Goal: Information Seeking & Learning: Learn about a topic

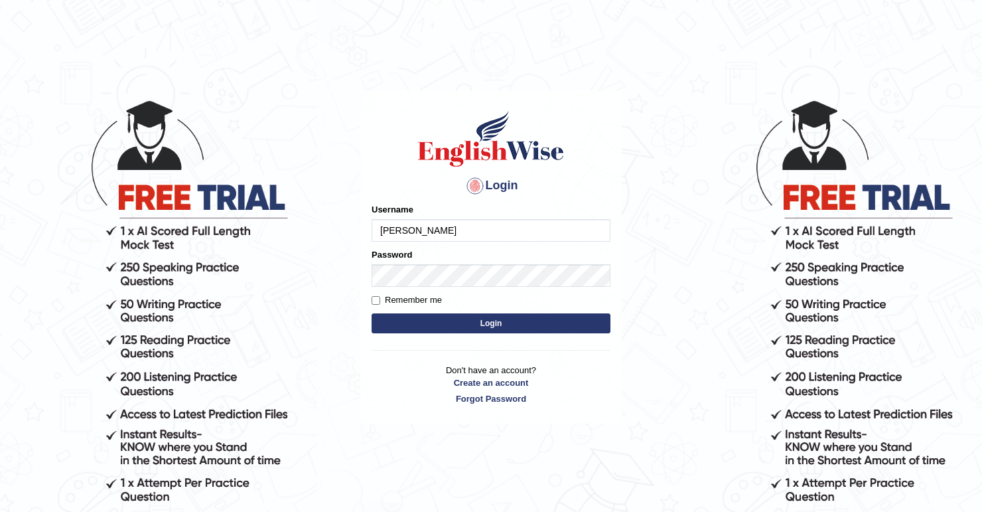
type input "[PERSON_NAME]"
click at [487, 327] on button "Login" at bounding box center [491, 323] width 239 height 20
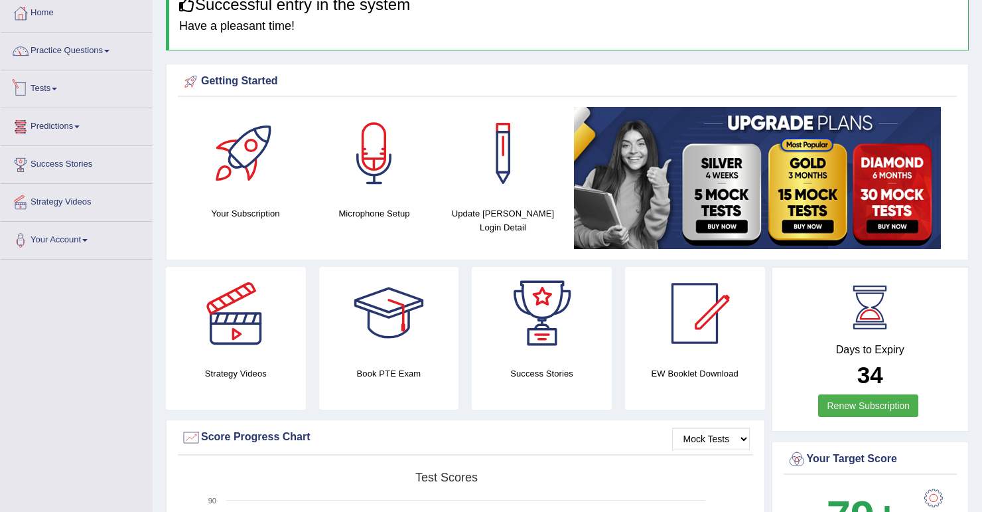
scroll to position [53, 0]
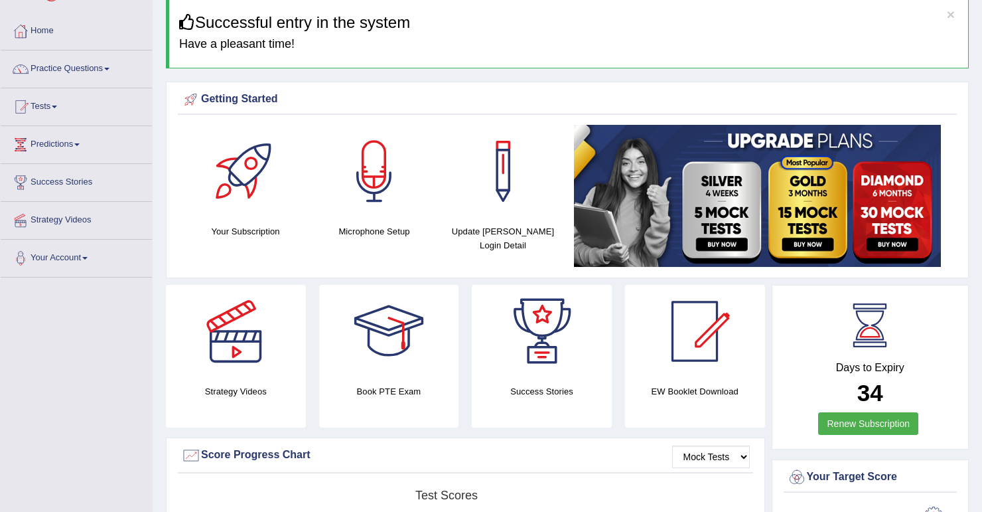
click at [107, 67] on link "Practice Questions" at bounding box center [76, 66] width 151 height 33
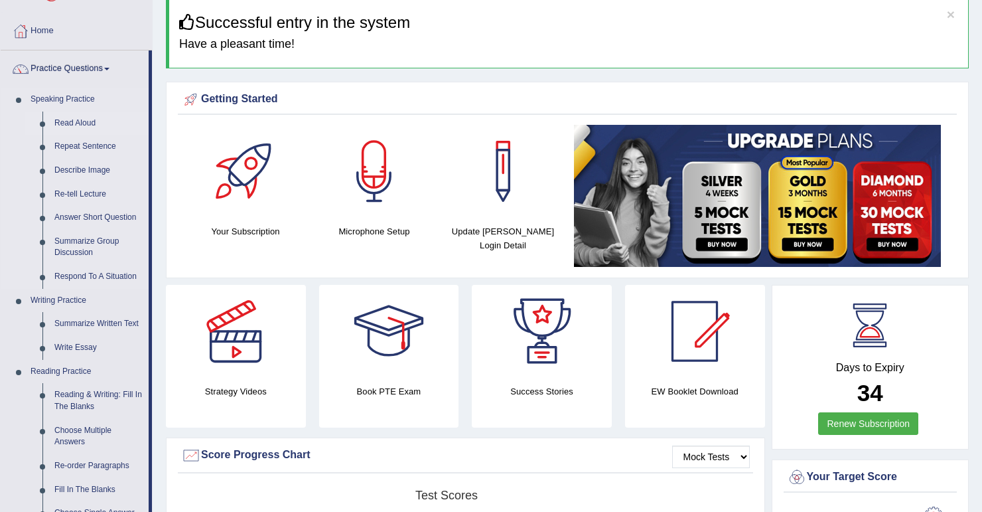
click at [84, 121] on link "Read Aloud" at bounding box center [98, 124] width 100 height 24
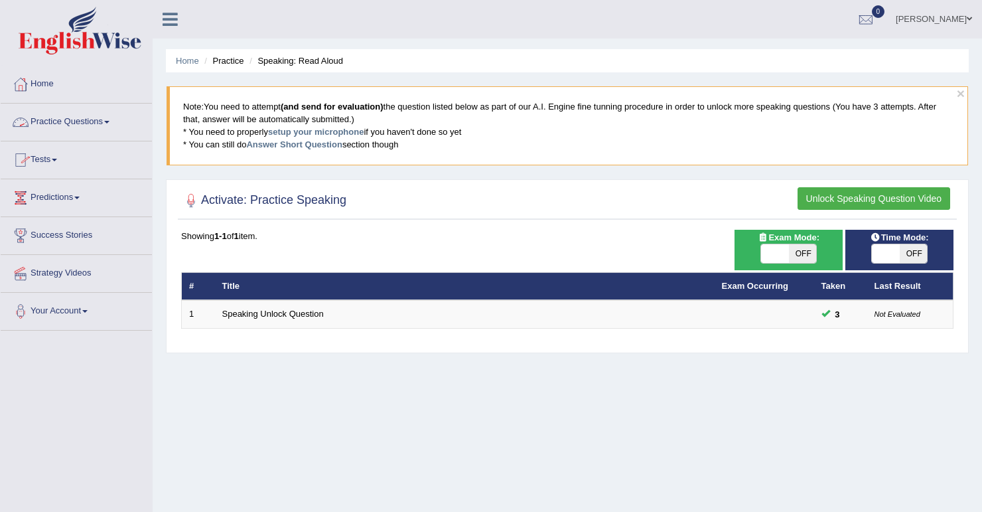
click at [114, 124] on link "Practice Questions" at bounding box center [76, 120] width 151 height 33
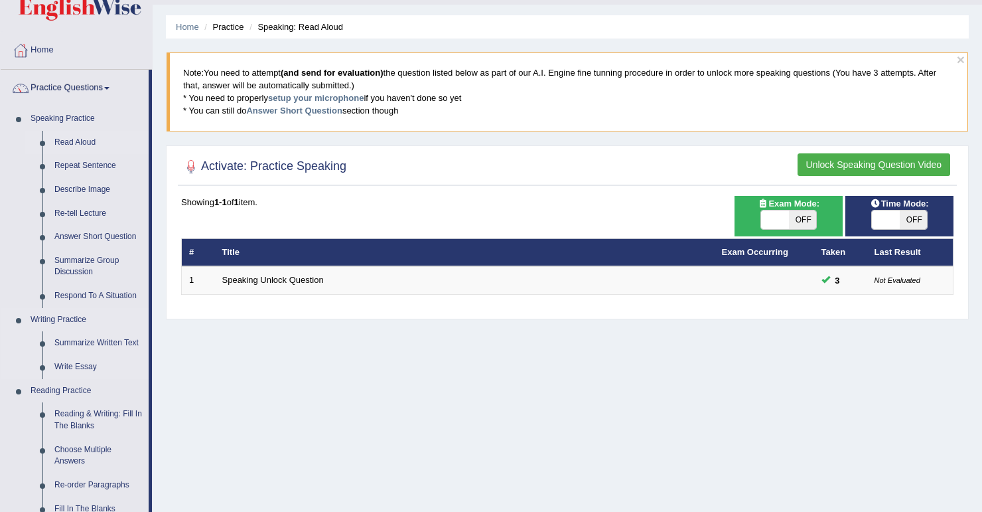
scroll to position [53, 0]
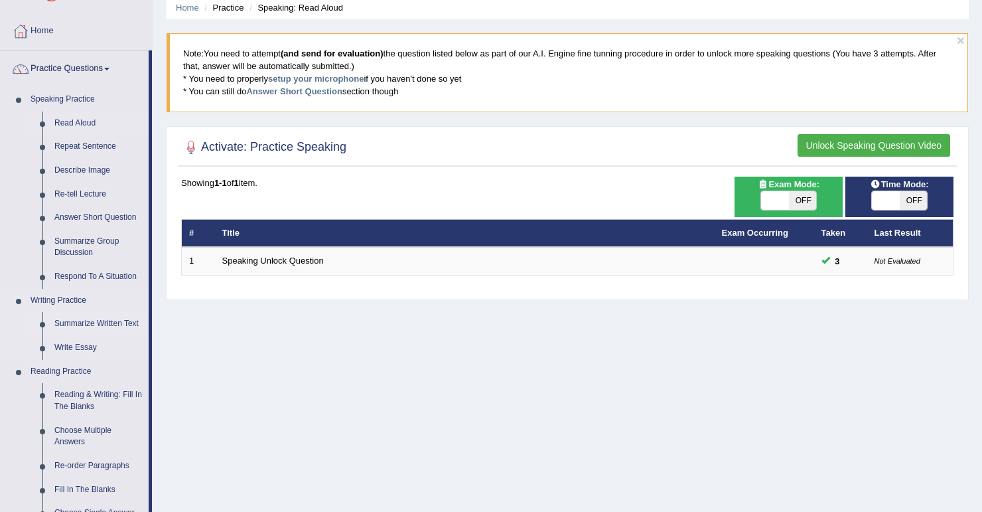
click at [106, 325] on link "Summarize Written Text" at bounding box center [98, 324] width 100 height 24
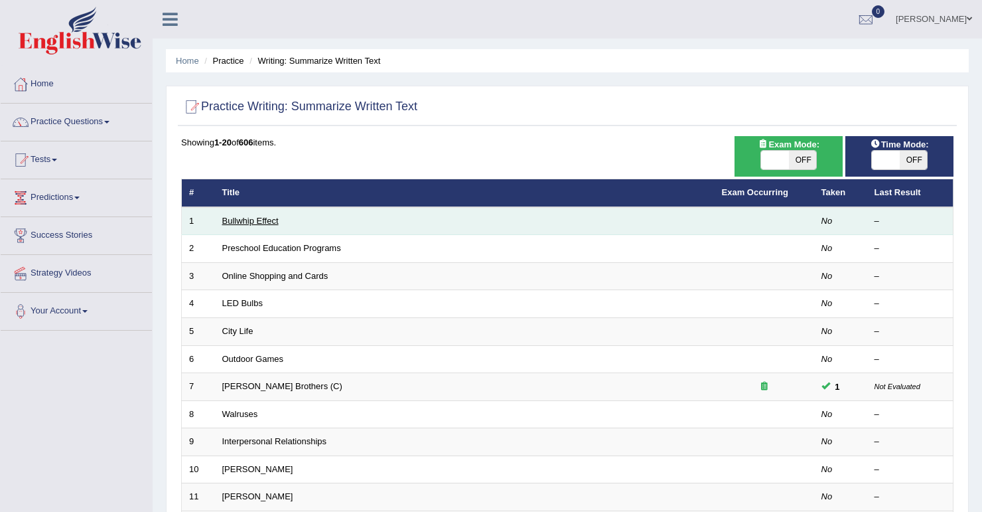
click at [273, 222] on link "Bullwhip Effect" at bounding box center [250, 221] width 56 height 10
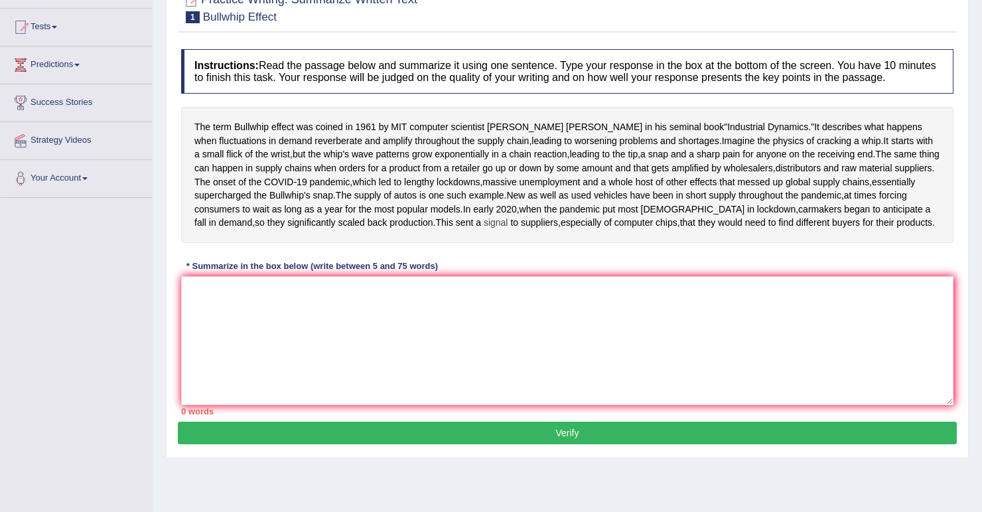
scroll to position [159, 0]
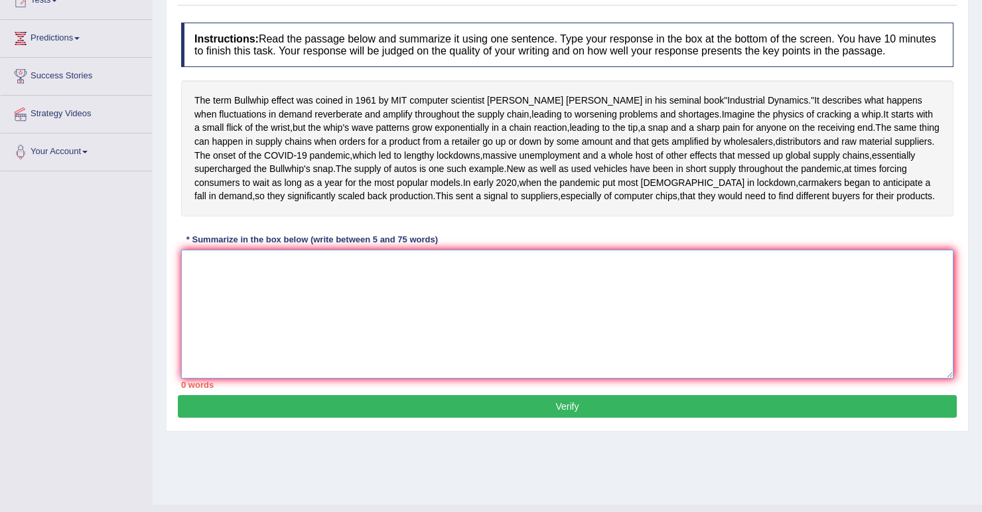
click at [197, 333] on textarea at bounding box center [567, 314] width 773 height 129
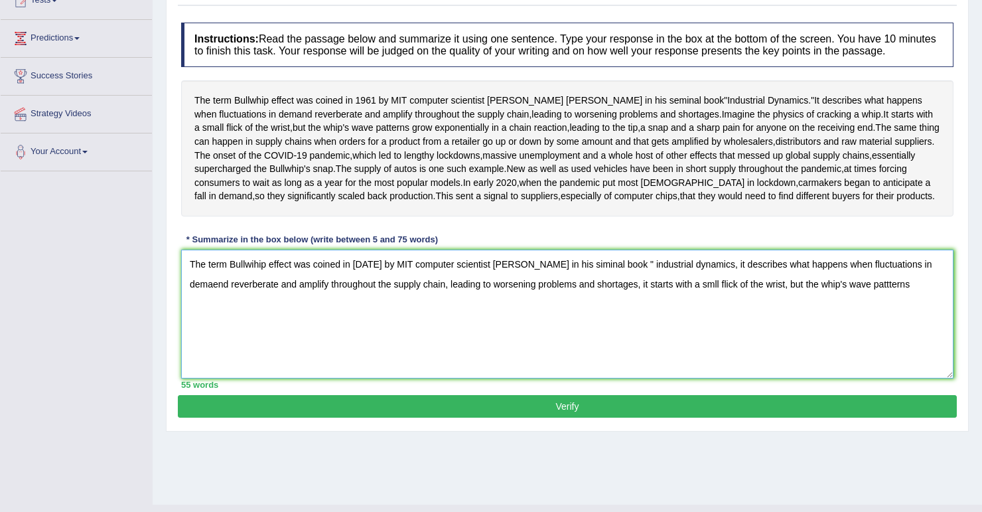
click at [895, 348] on textarea "The term Bullwihip effect was coined in 1961 by MIT computer scientist Jay Forr…" at bounding box center [567, 314] width 773 height 129
click at [911, 344] on textarea "The term Bullwihip effect was coined in 1961 by MIT computer scientist Jay Forr…" at bounding box center [567, 314] width 773 height 129
click at [326, 374] on textarea "The term Bullwihip effect was coined in 1961 by MIT computer scientist Jay Forr…" at bounding box center [567, 314] width 773 height 129
click at [399, 373] on textarea "The term Bullwihip effect was coined in 1961 by MIT computer scientist Jay Forr…" at bounding box center [567, 314] width 773 height 129
type textarea "The term Bullwihip effect was coined in 1961 by MIT computer scientist Jay Forr…"
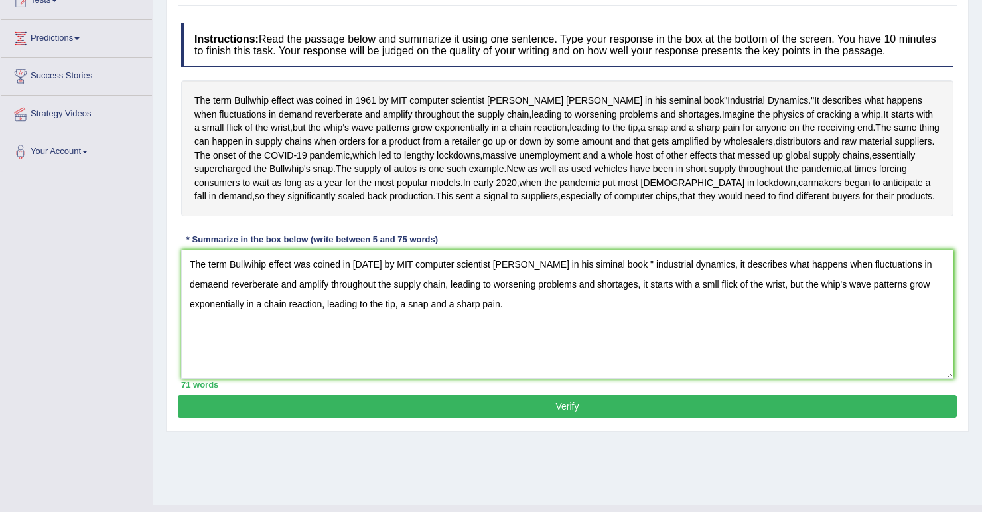
click at [571, 418] on button "Verify" at bounding box center [567, 406] width 779 height 23
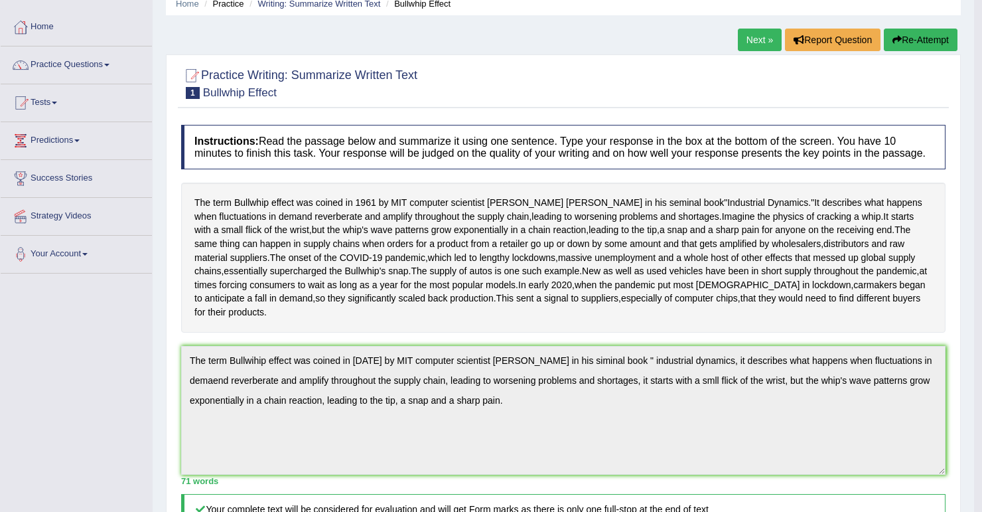
scroll to position [48, 0]
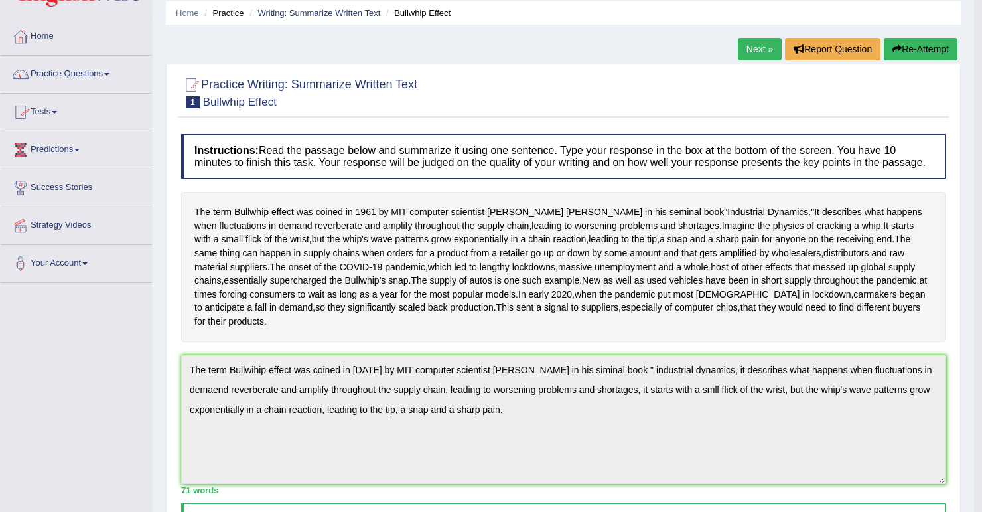
click at [108, 74] on span at bounding box center [106, 74] width 5 height 3
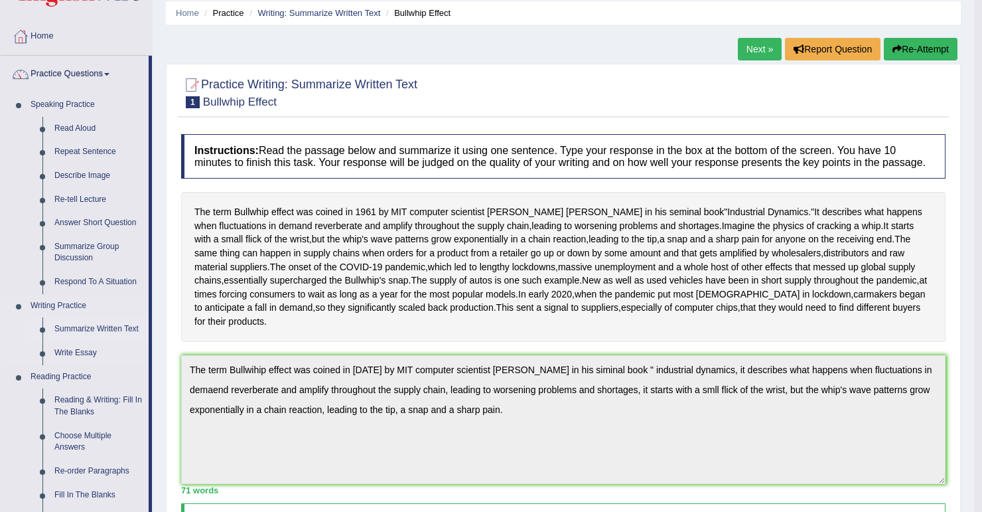
click at [104, 331] on link "Summarize Written Text" at bounding box center [98, 329] width 100 height 24
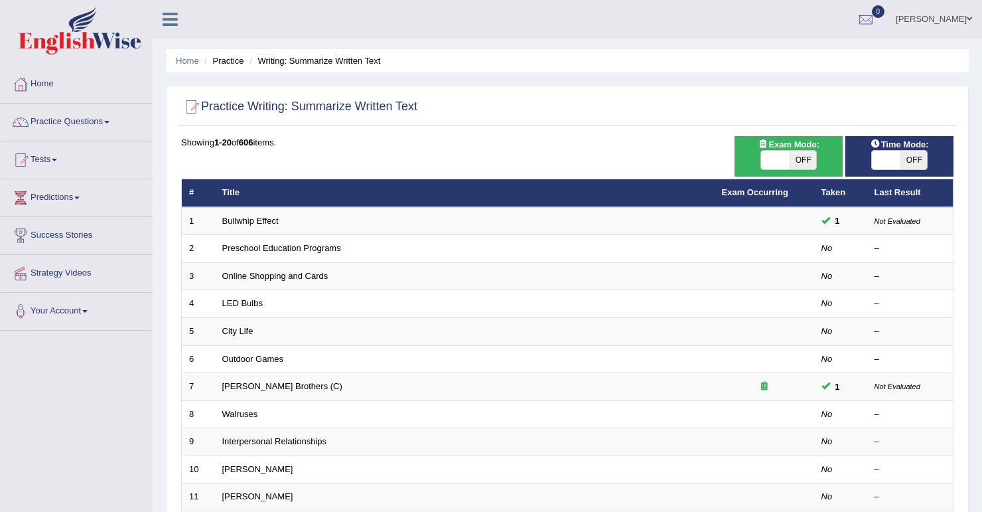
click at [796, 163] on span "OFF" at bounding box center [803, 160] width 28 height 19
checkbox input "true"
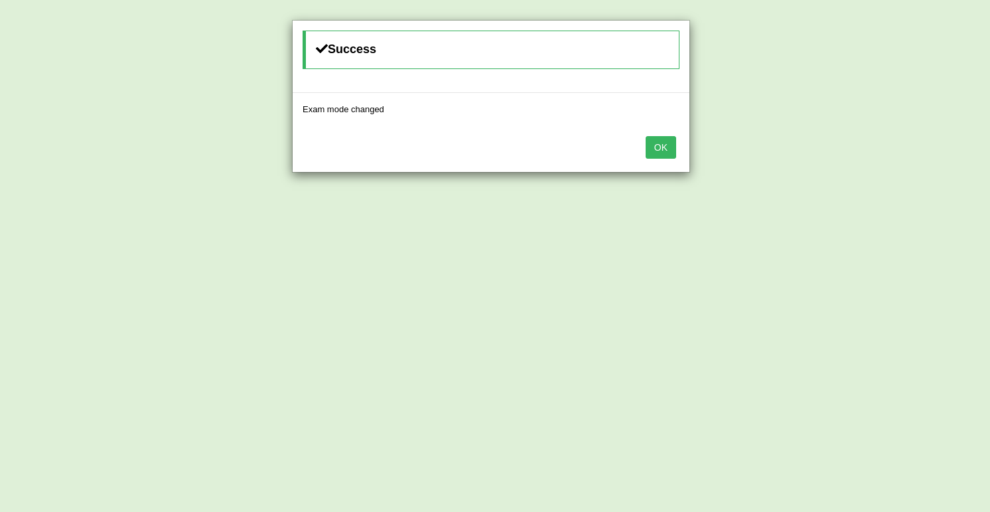
click at [654, 149] on button "OK" at bounding box center [661, 147] width 31 height 23
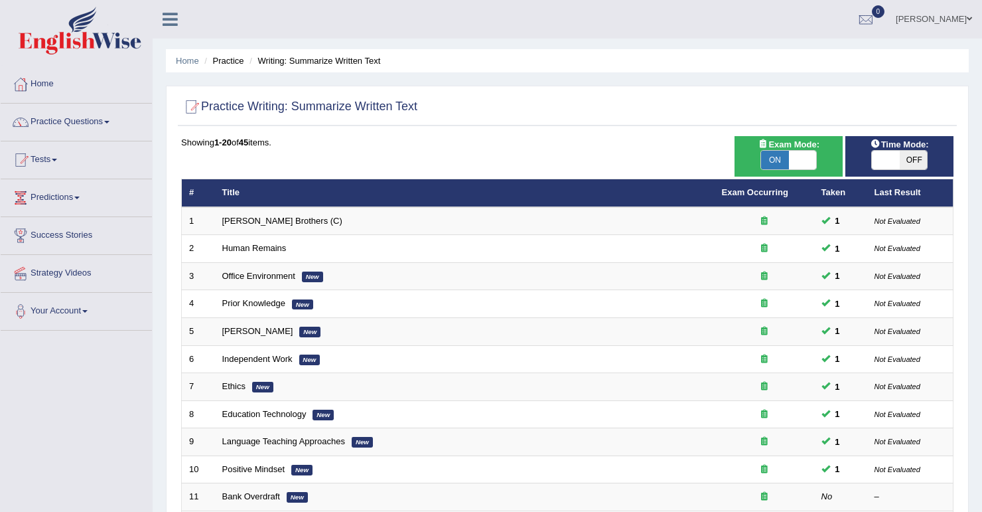
click at [909, 159] on span "OFF" at bounding box center [914, 160] width 28 height 19
checkbox input "true"
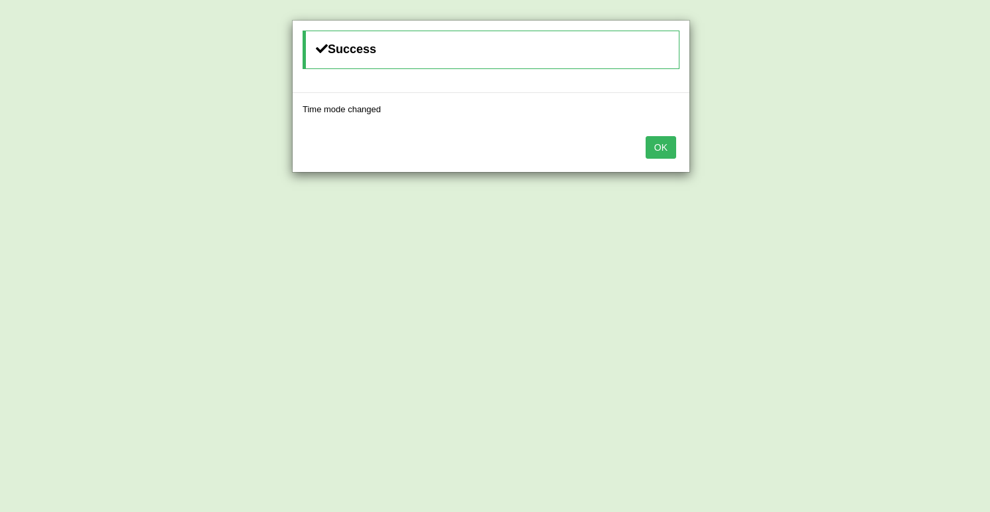
click at [663, 146] on button "OK" at bounding box center [661, 147] width 31 height 23
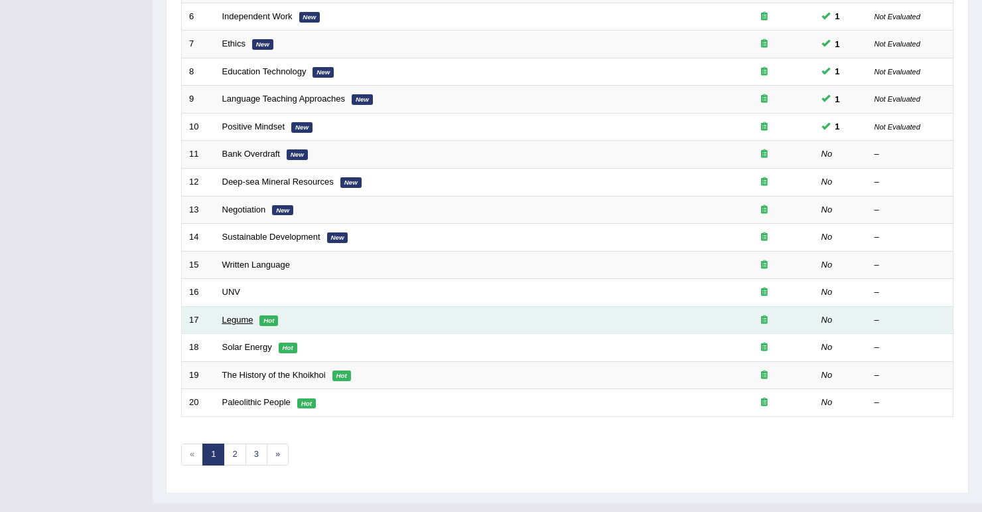
scroll to position [363, 0]
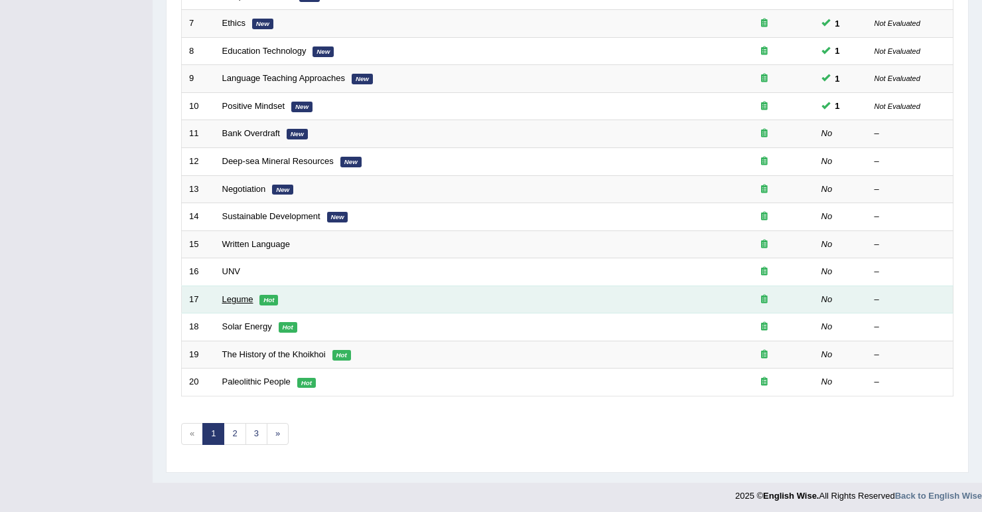
click at [238, 297] on link "Legume" at bounding box center [237, 299] width 31 height 10
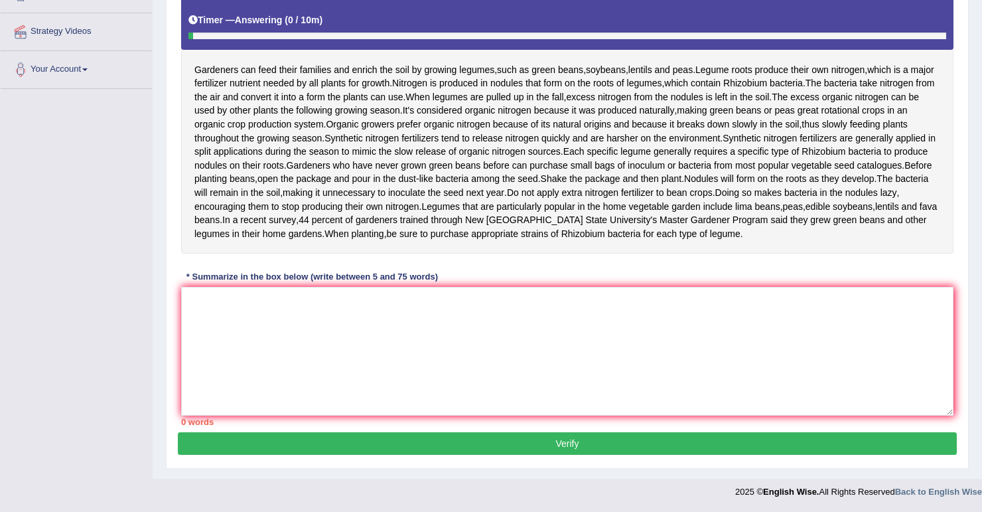
scroll to position [212, 0]
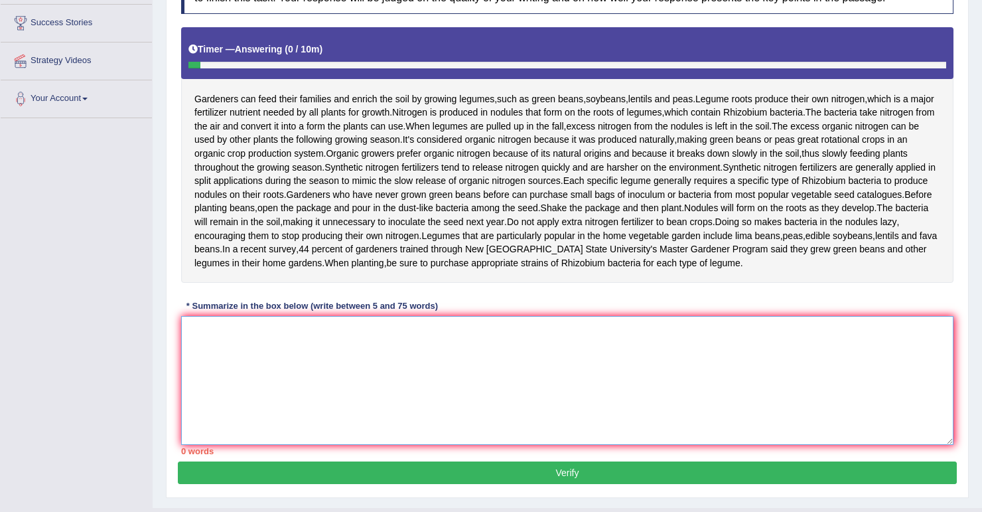
click at [420, 431] on textarea at bounding box center [567, 380] width 773 height 129
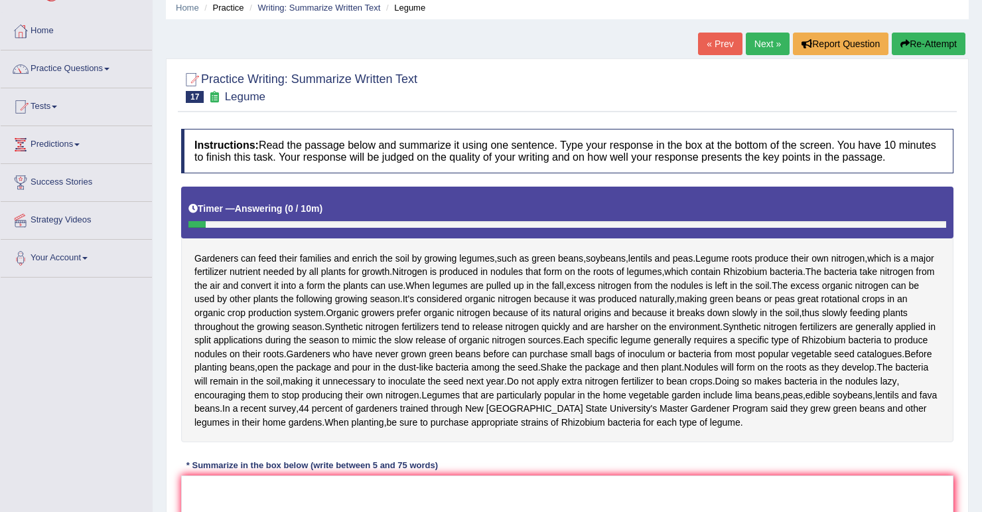
click at [109, 66] on link "Practice Questions" at bounding box center [76, 66] width 151 height 33
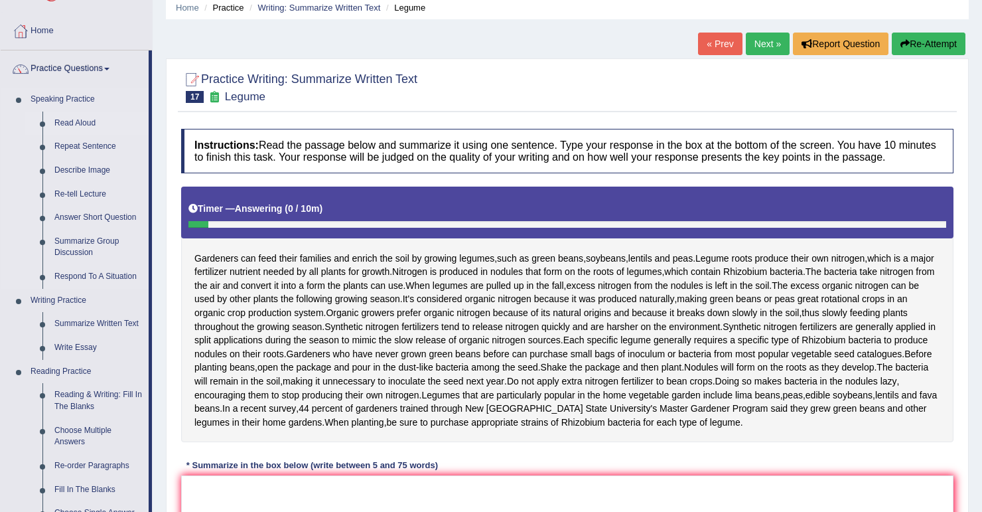
click at [87, 125] on link "Read Aloud" at bounding box center [98, 124] width 100 height 24
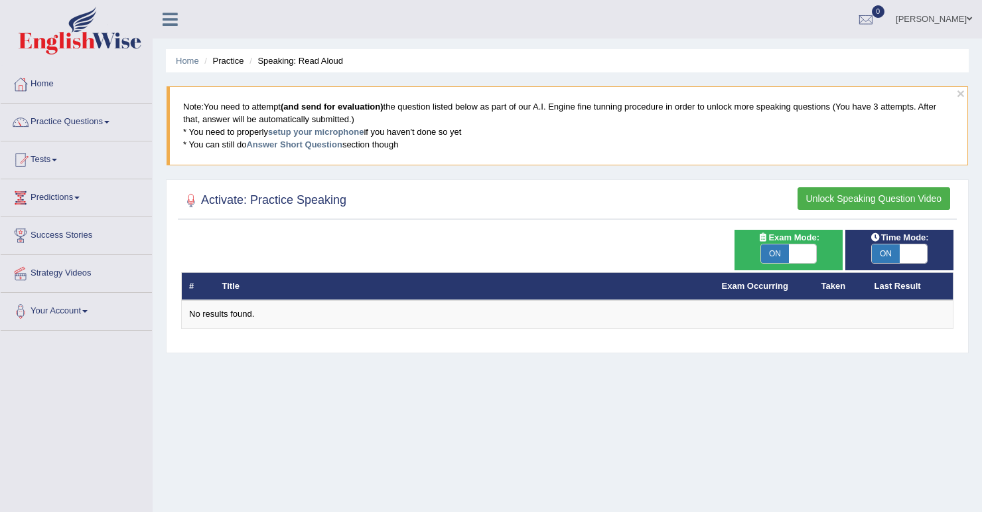
click at [895, 202] on button "Unlock Speaking Question Video" at bounding box center [874, 198] width 153 height 23
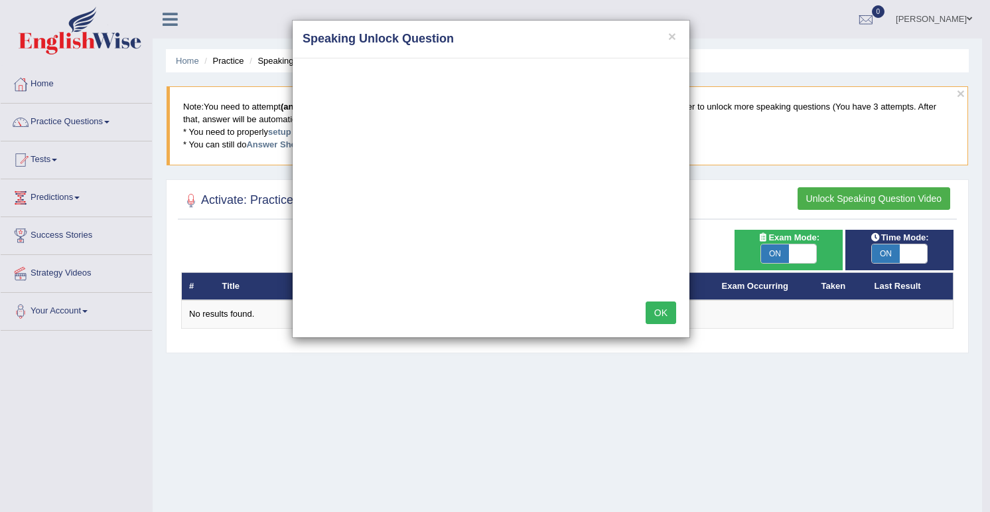
click at [662, 309] on button "OK" at bounding box center [661, 312] width 31 height 23
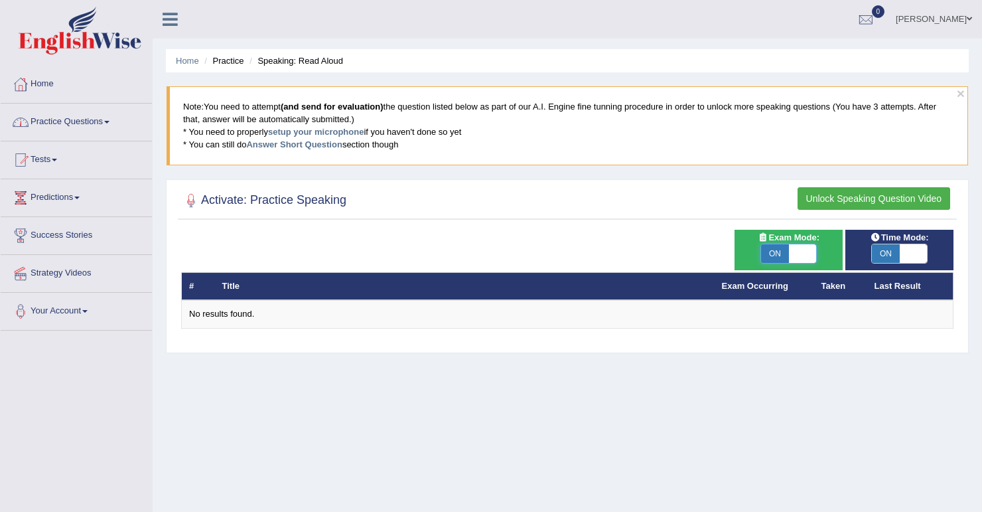
click at [810, 260] on span at bounding box center [803, 253] width 28 height 19
checkbox input "false"
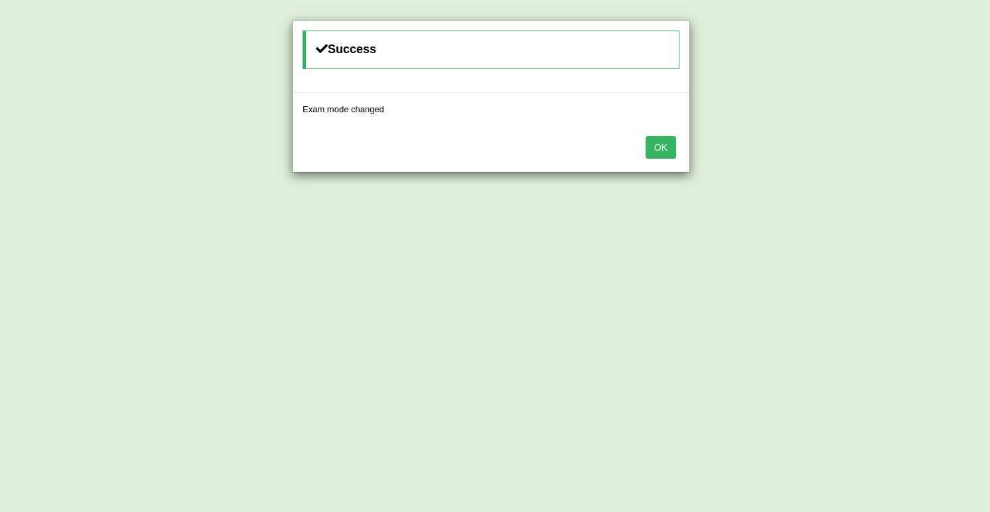
click at [669, 145] on button "OK" at bounding box center [661, 147] width 31 height 23
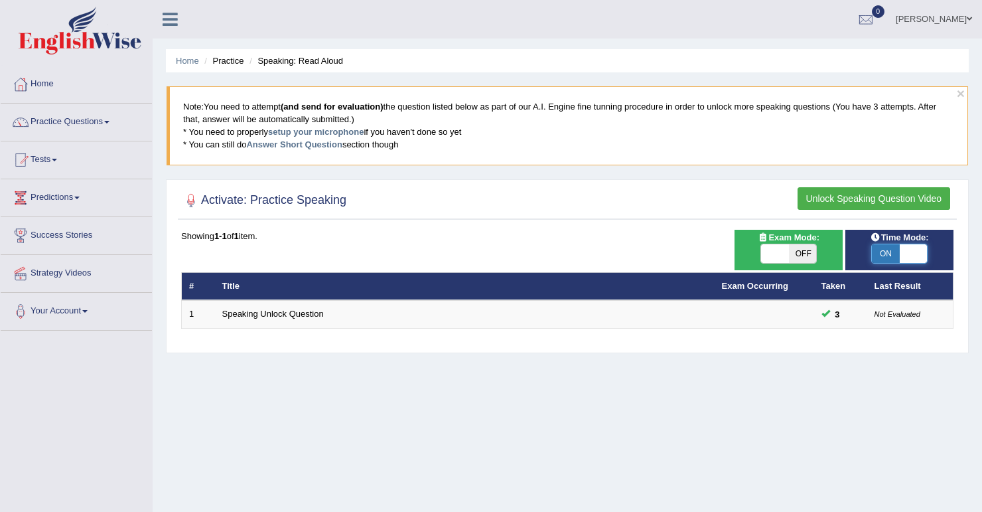
click at [900, 257] on span at bounding box center [914, 253] width 28 height 19
checkbox input "false"
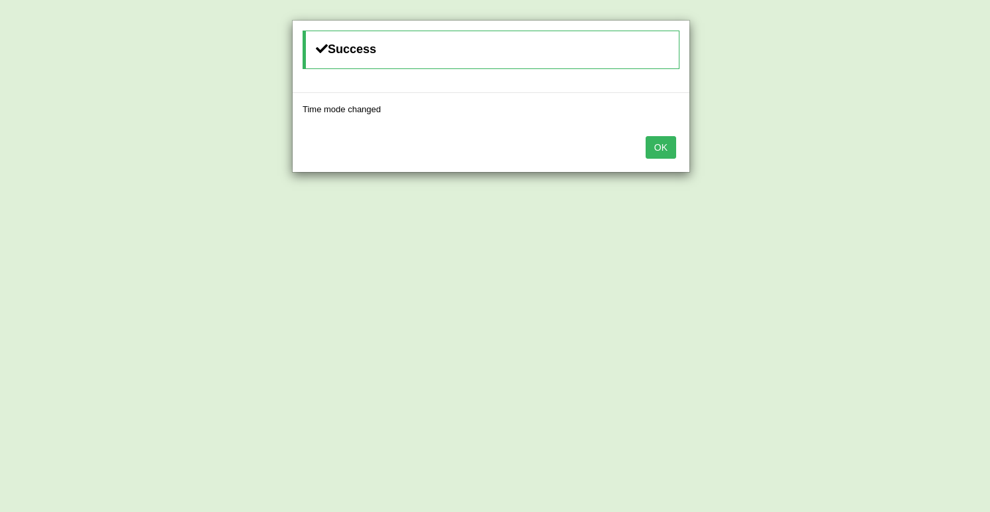
click at [660, 115] on div "Time mode changed" at bounding box center [491, 109] width 397 height 33
click at [665, 143] on button "OK" at bounding box center [661, 147] width 31 height 23
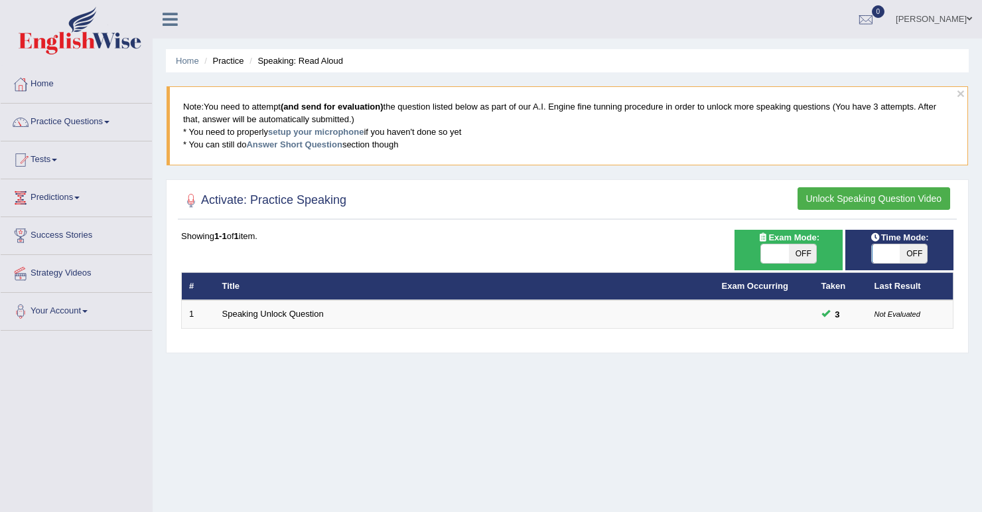
click at [427, 398] on div "Home Practice Speaking: Read Aloud × Note: You need to attempt (and send for ev…" at bounding box center [568, 332] width 830 height 664
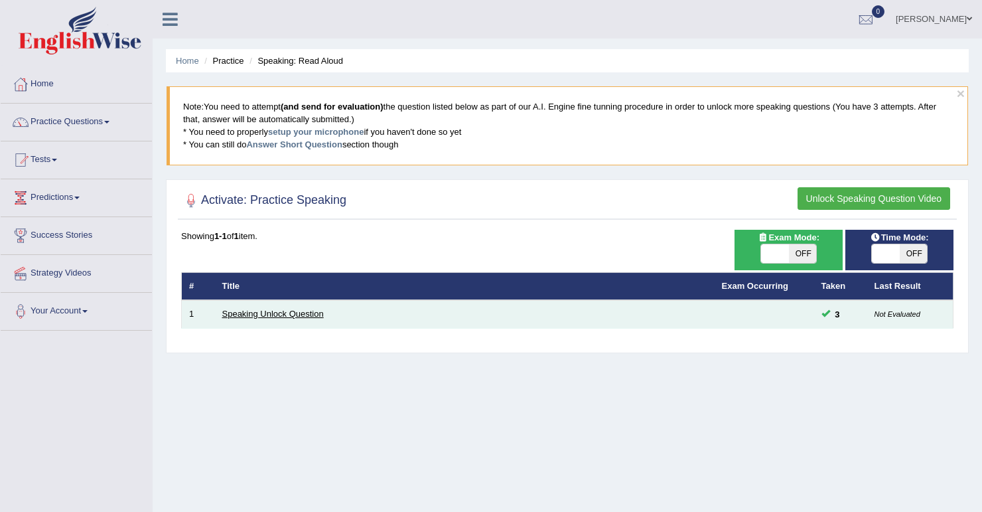
click at [268, 311] on link "Speaking Unlock Question" at bounding box center [273, 314] width 102 height 10
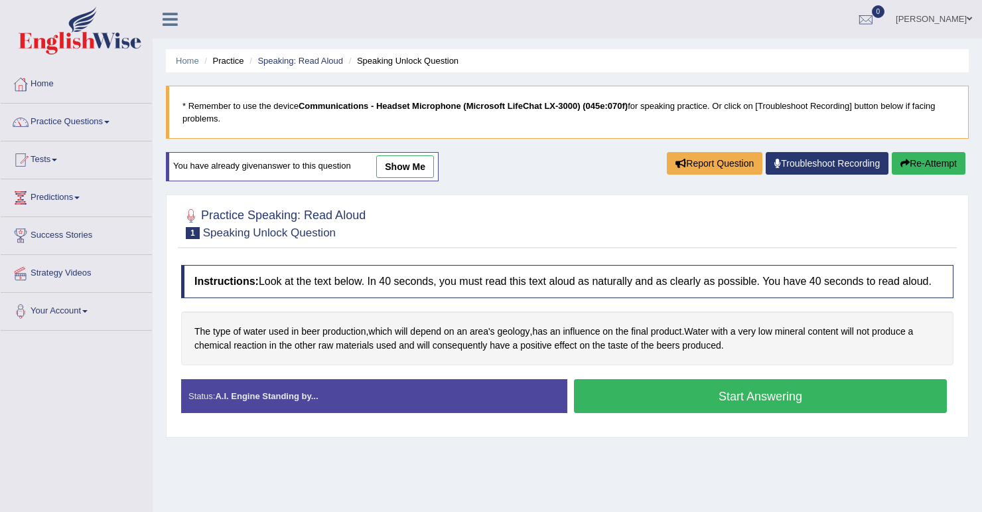
drag, startPoint x: 406, startPoint y: 159, endPoint x: 478, endPoint y: 273, distance: 134.8
click at [406, 159] on link "show me" at bounding box center [405, 166] width 58 height 23
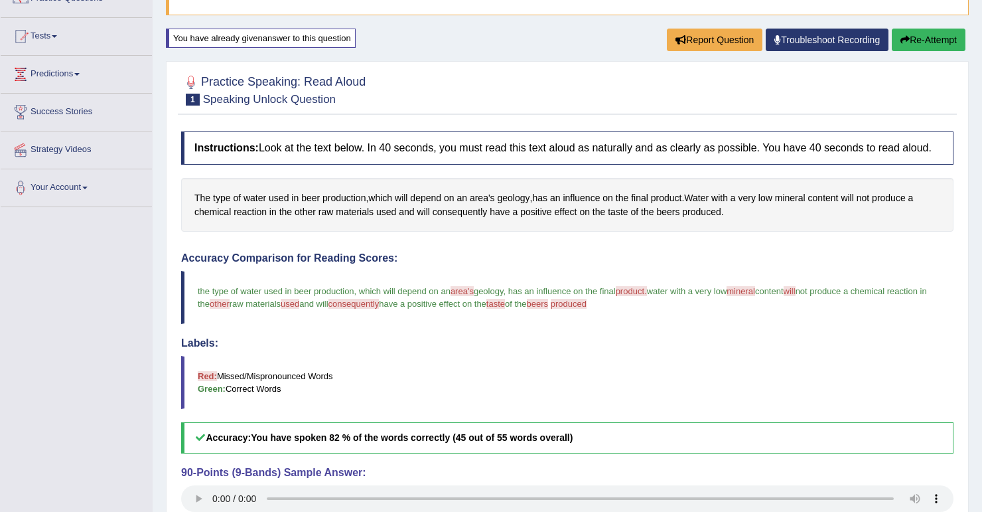
scroll to position [226, 0]
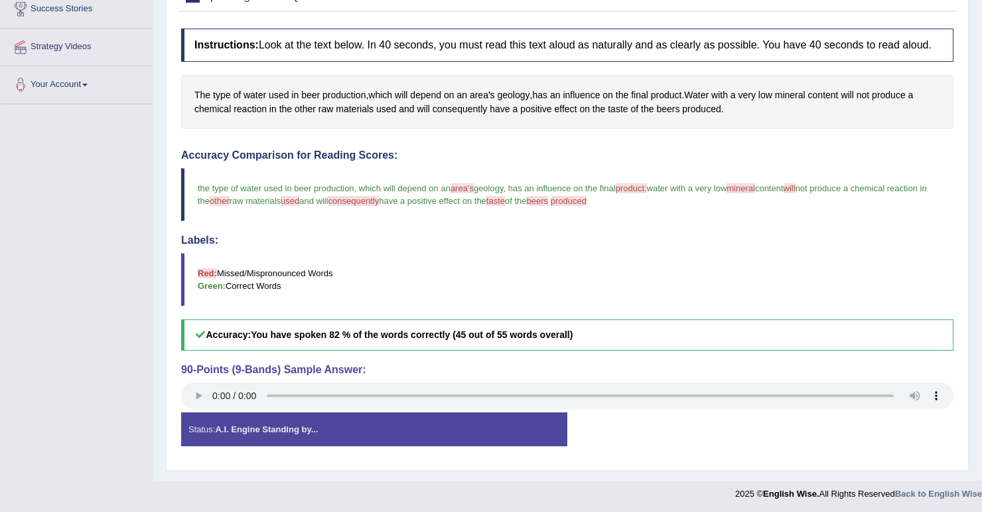
click at [311, 426] on strong "A.I. Engine Standing by..." at bounding box center [266, 429] width 103 height 10
click at [438, 426] on div "Status: A.I. Engine Standing by..." at bounding box center [374, 429] width 386 height 34
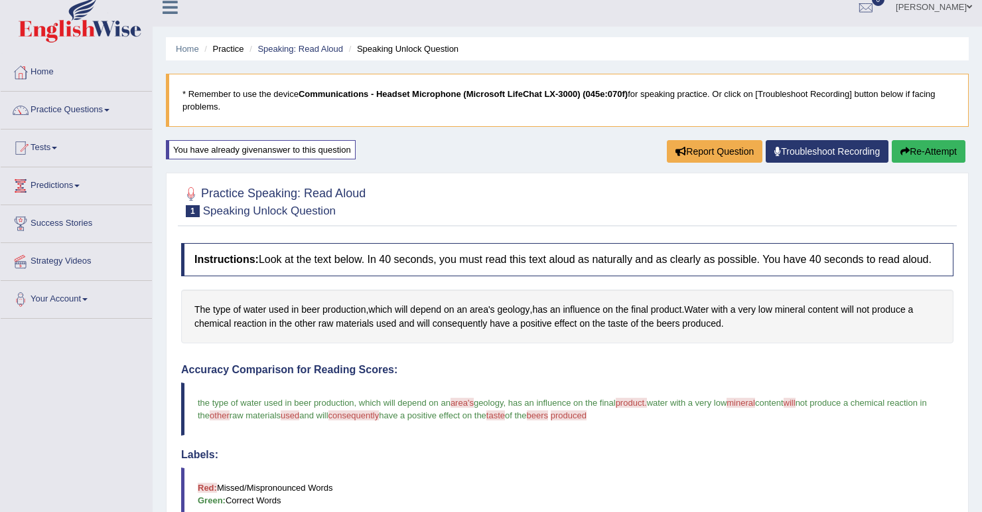
scroll to position [0, 0]
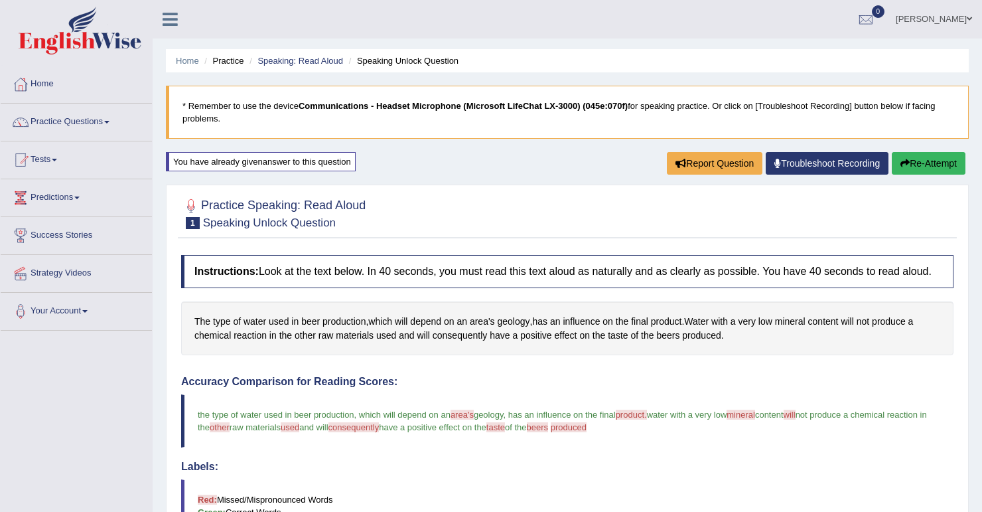
click at [901, 159] on icon "button" at bounding box center [905, 163] width 9 height 9
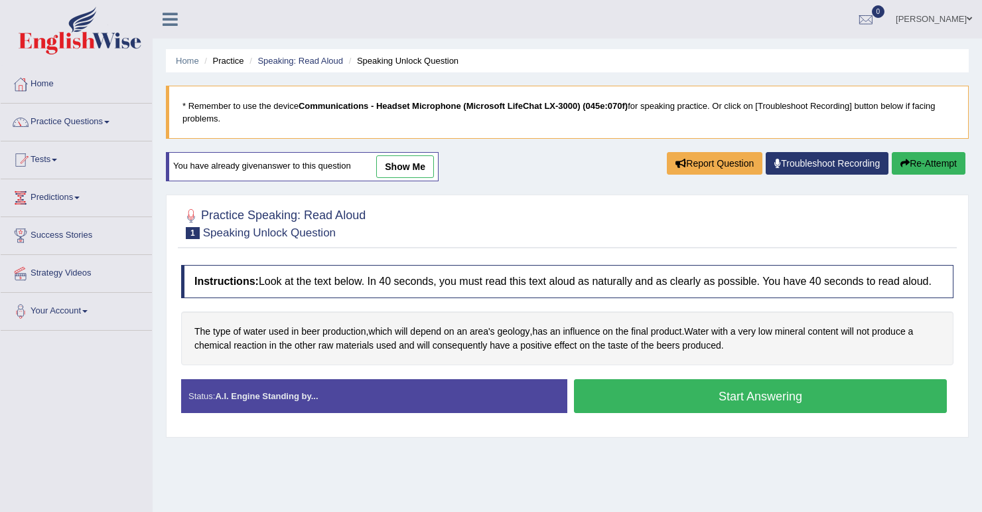
click at [738, 406] on button "Start Answering" at bounding box center [760, 396] width 373 height 34
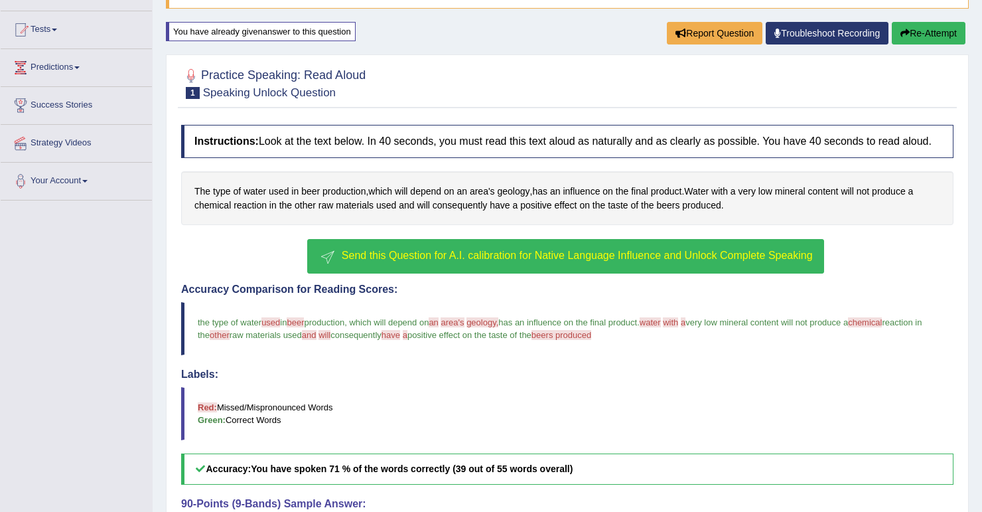
scroll to position [212, 0]
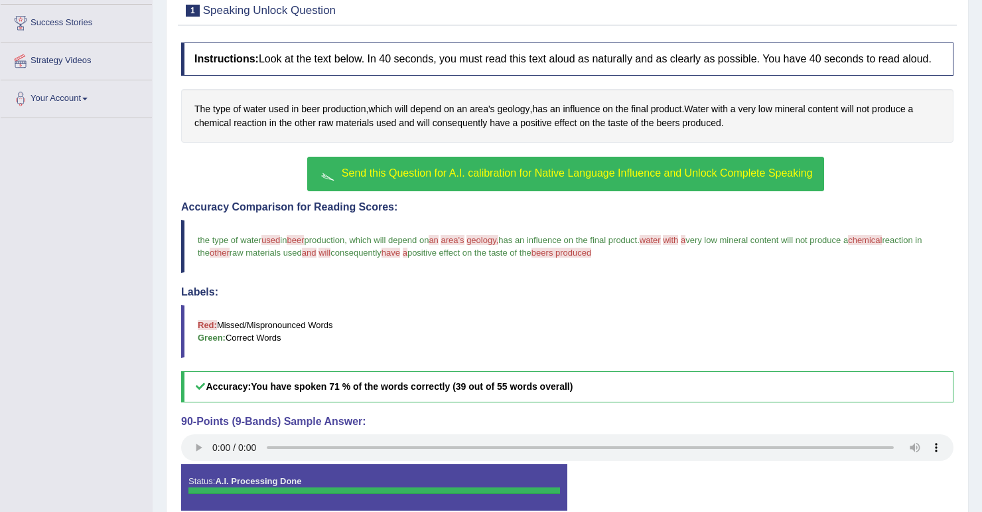
click at [603, 157] on button "Send this Question for A.I. calibration for Native Language Influence and Unloc…" at bounding box center [565, 174] width 516 height 35
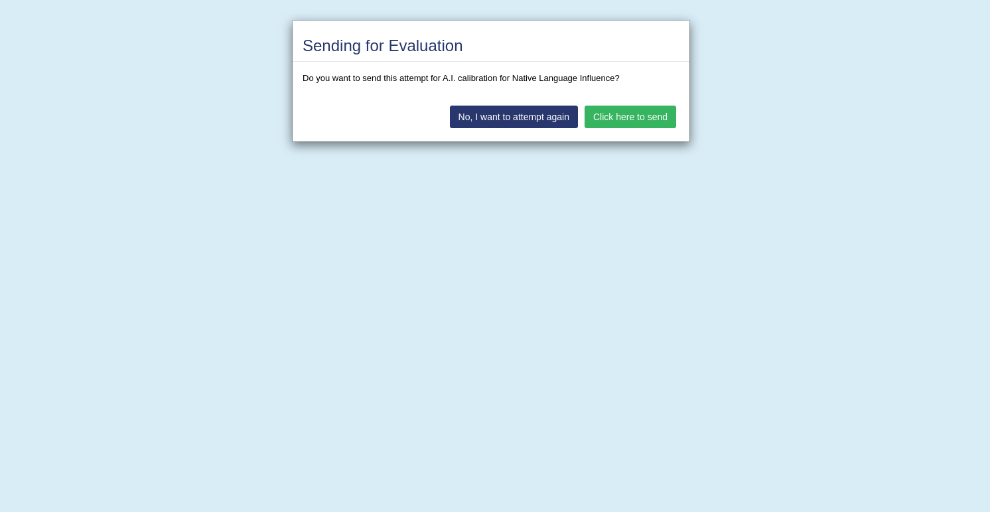
click at [635, 118] on button "Click here to send" at bounding box center [631, 117] width 92 height 23
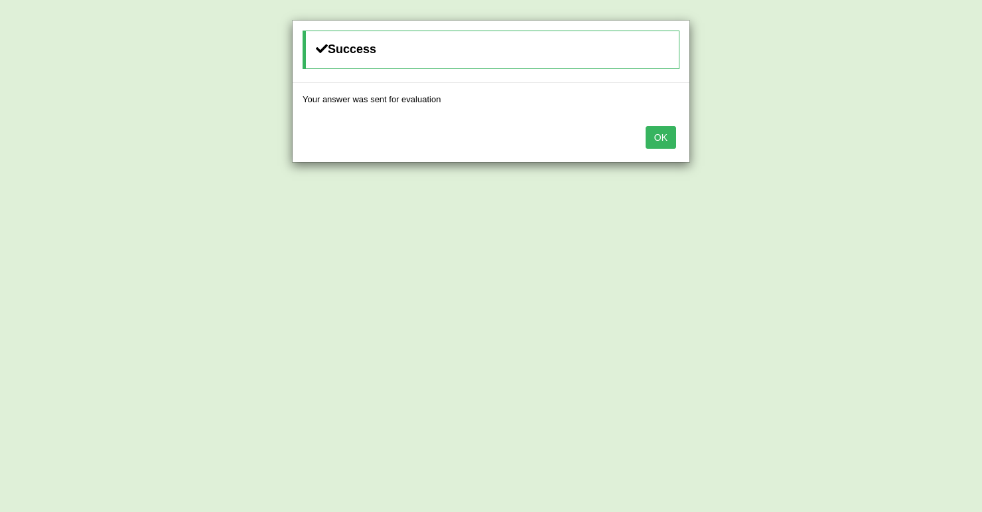
click at [672, 142] on button "OK" at bounding box center [661, 137] width 31 height 23
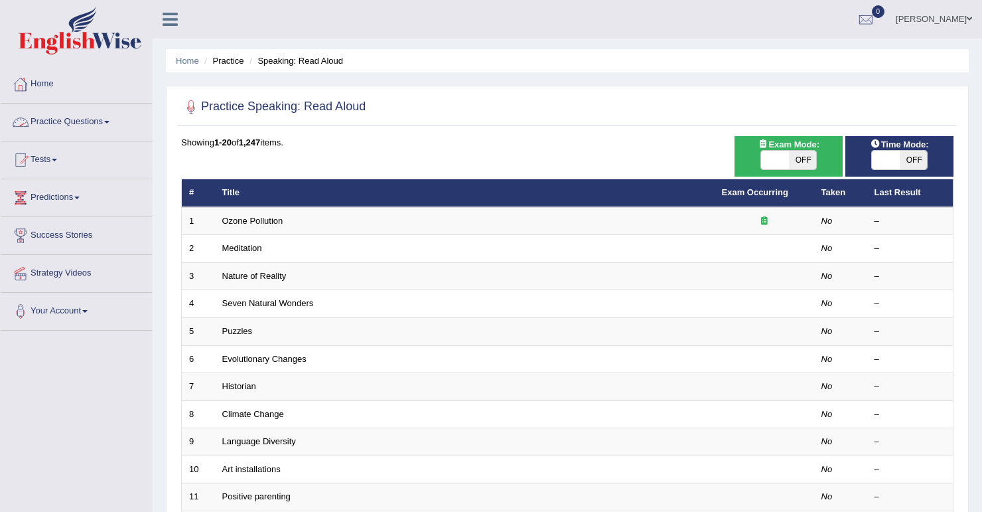
click at [34, 87] on link "Home" at bounding box center [76, 82] width 151 height 33
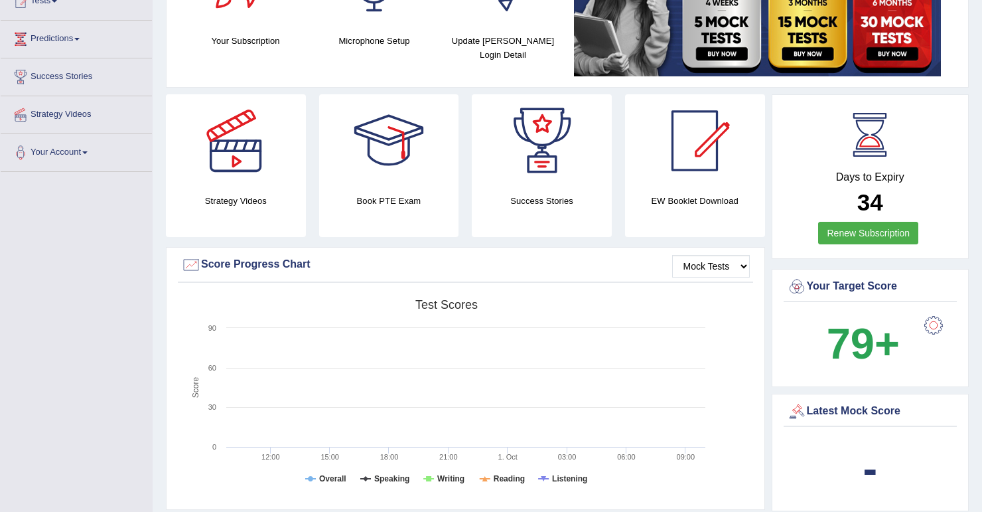
scroll to position [159, 0]
drag, startPoint x: 856, startPoint y: 204, endPoint x: 912, endPoint y: 196, distance: 57.0
click at [912, 196] on h2 "34" at bounding box center [870, 202] width 167 height 26
click at [866, 206] on b "34" at bounding box center [871, 202] width 26 height 26
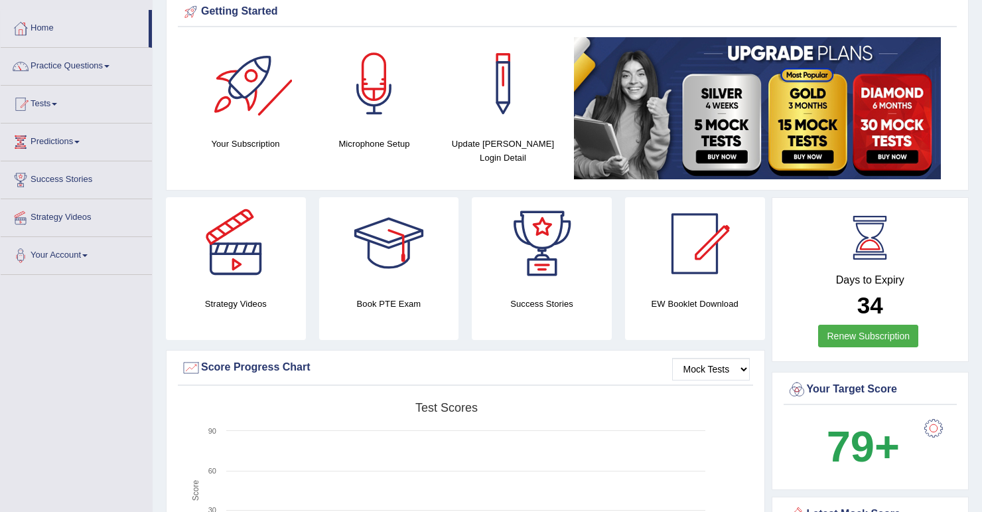
scroll to position [0, 0]
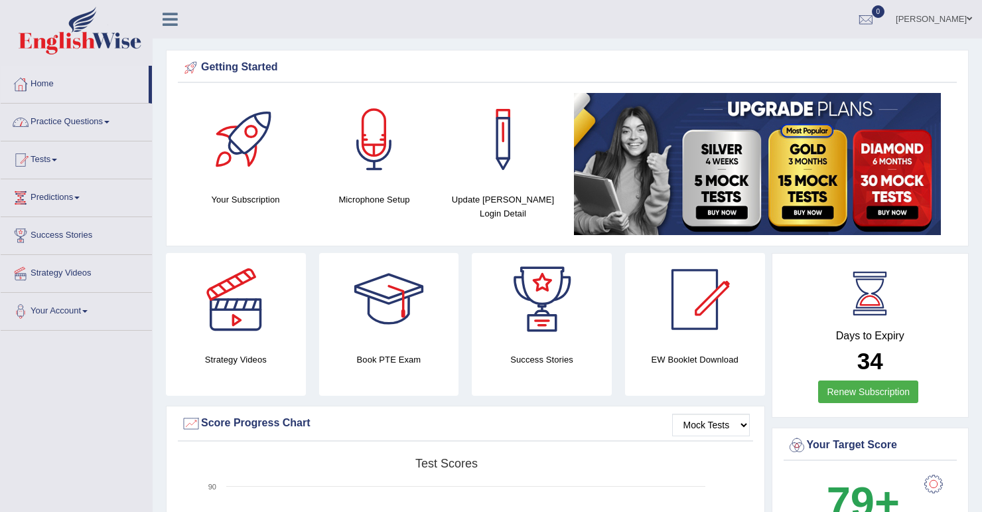
click at [110, 121] on span at bounding box center [106, 122] width 5 height 3
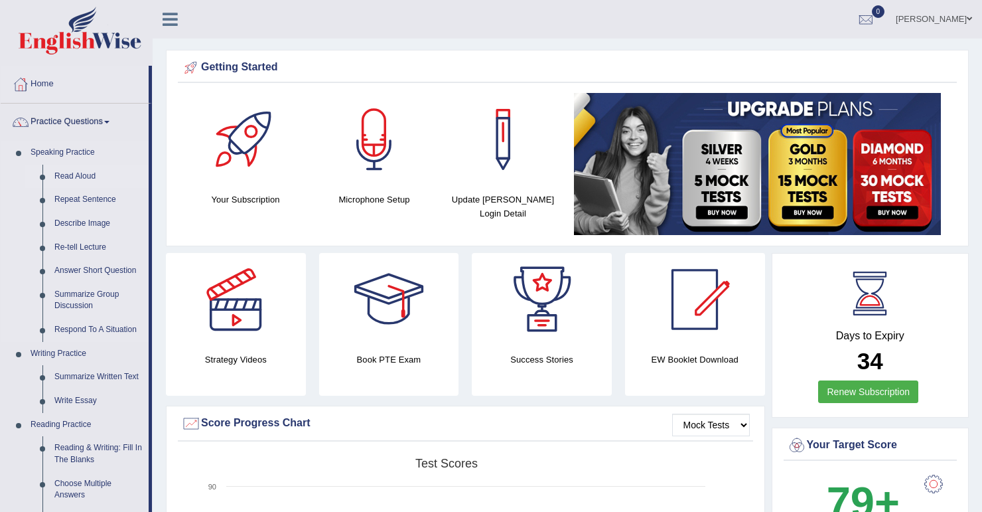
click at [90, 177] on link "Read Aloud" at bounding box center [98, 177] width 100 height 24
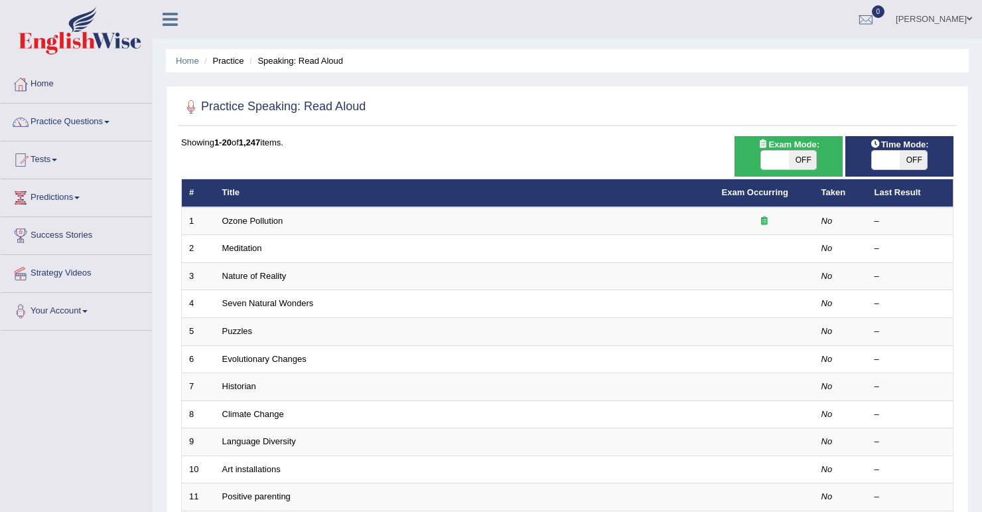
click at [106, 122] on link "Practice Questions" at bounding box center [76, 120] width 151 height 33
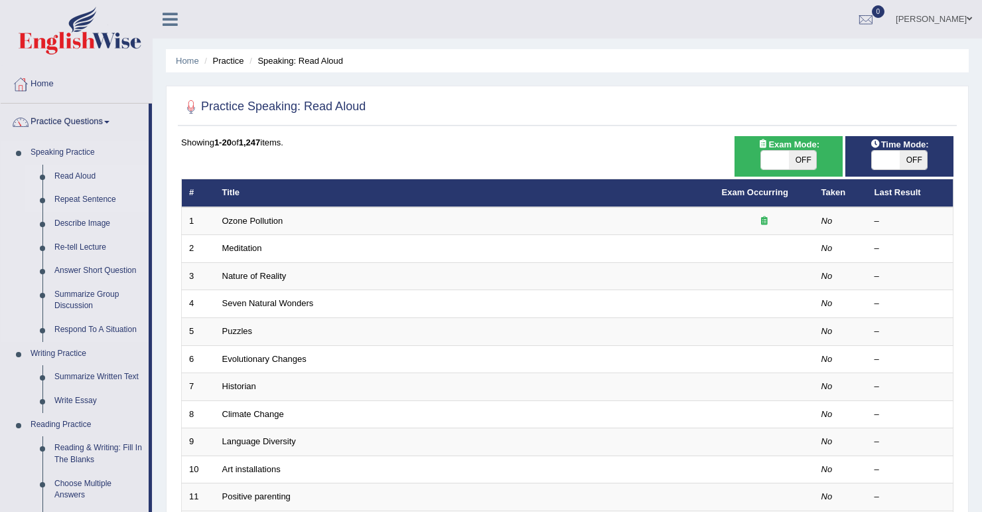
click at [107, 200] on link "Repeat Sentence" at bounding box center [98, 200] width 100 height 24
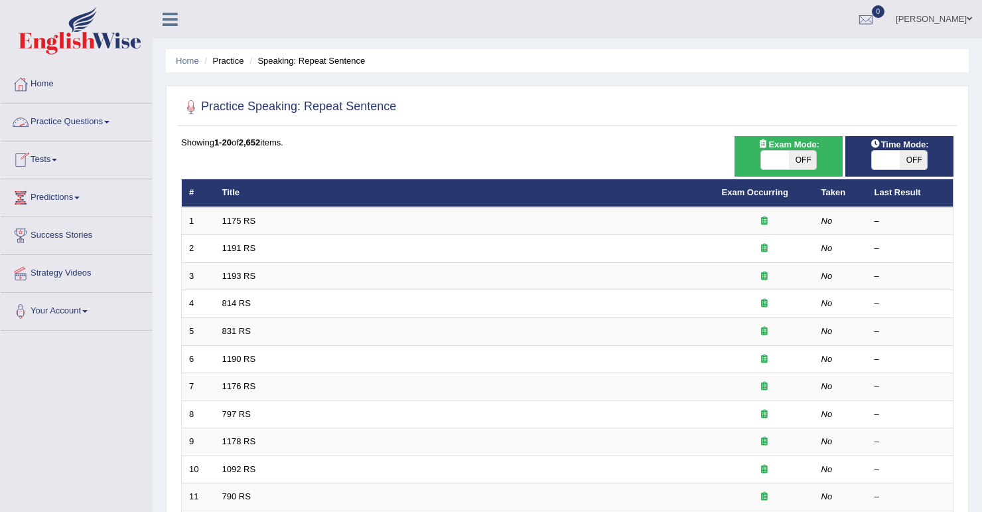
click at [112, 119] on link "Practice Questions" at bounding box center [76, 120] width 151 height 33
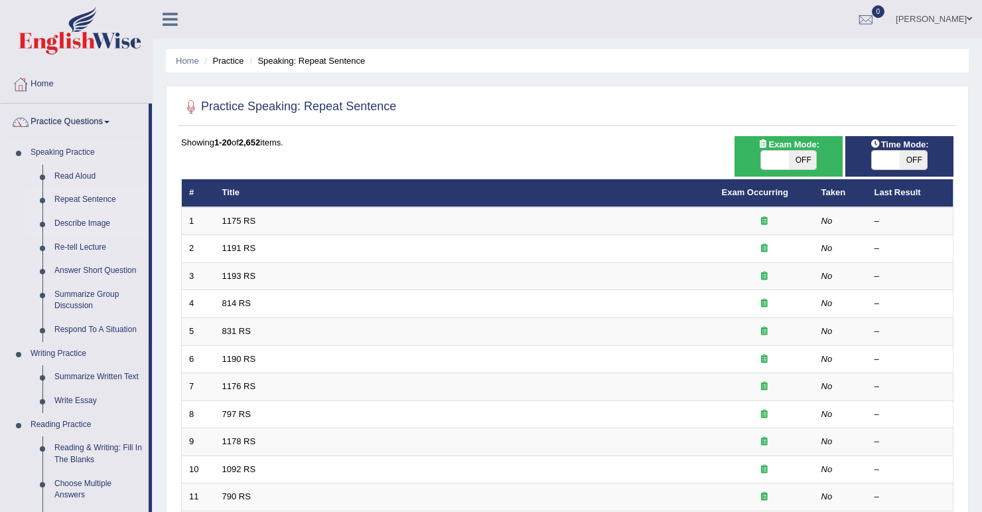
click at [102, 225] on link "Describe Image" at bounding box center [98, 224] width 100 height 24
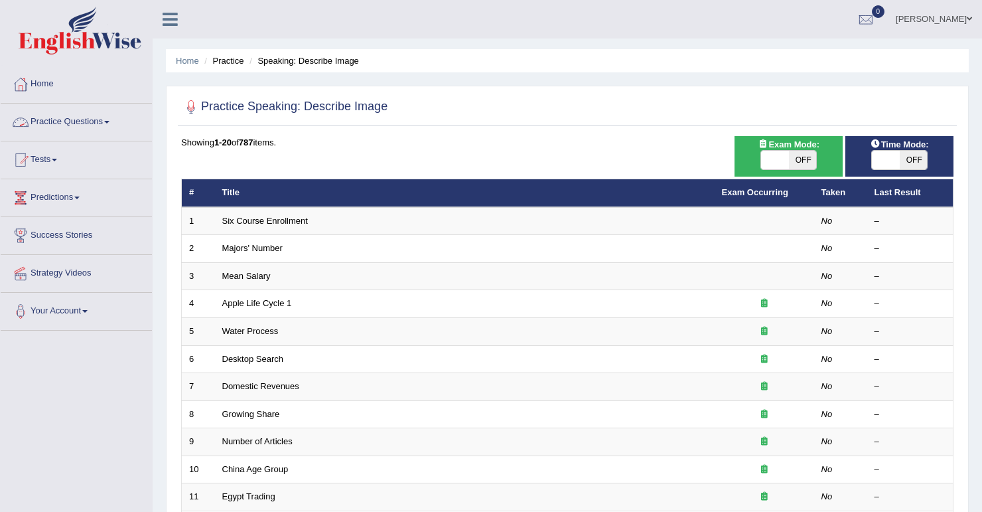
click at [112, 119] on link "Practice Questions" at bounding box center [76, 120] width 151 height 33
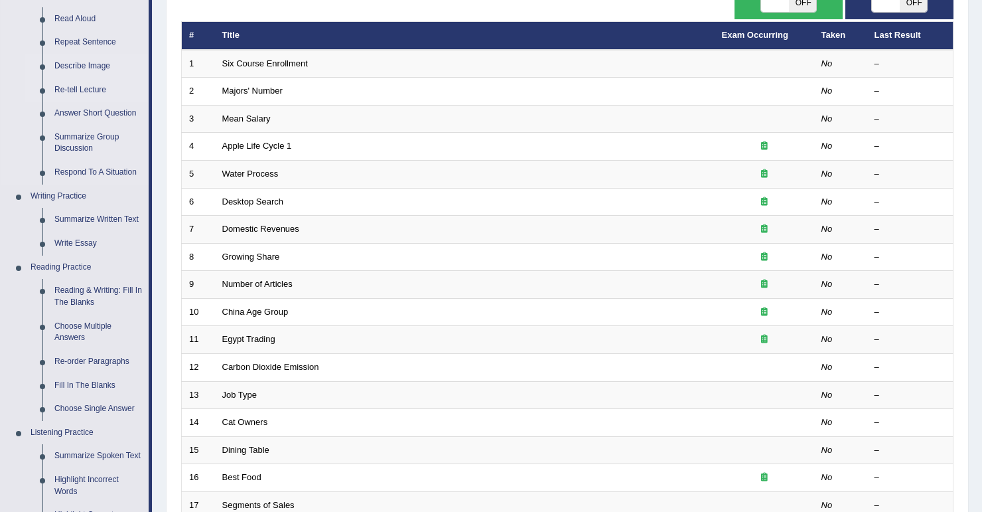
scroll to position [159, 0]
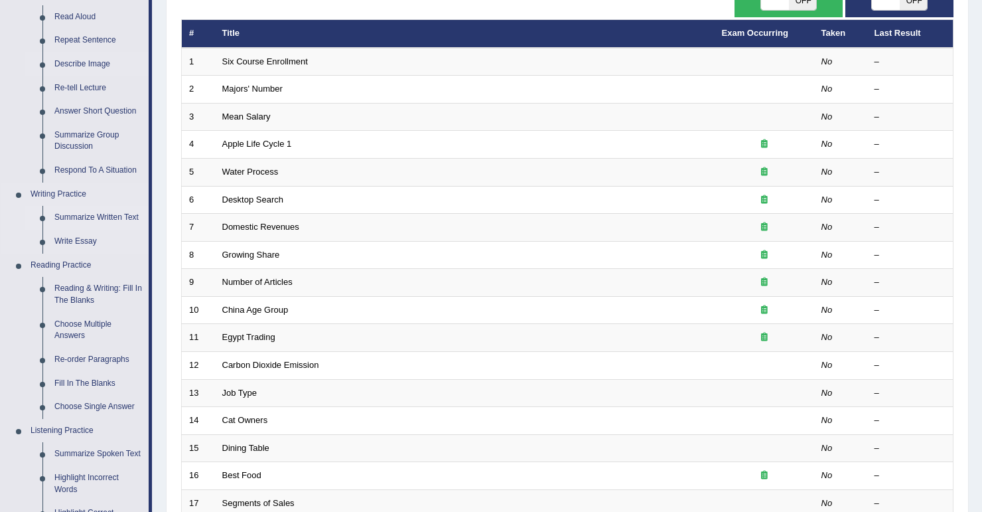
click at [118, 217] on link "Summarize Written Text" at bounding box center [98, 218] width 100 height 24
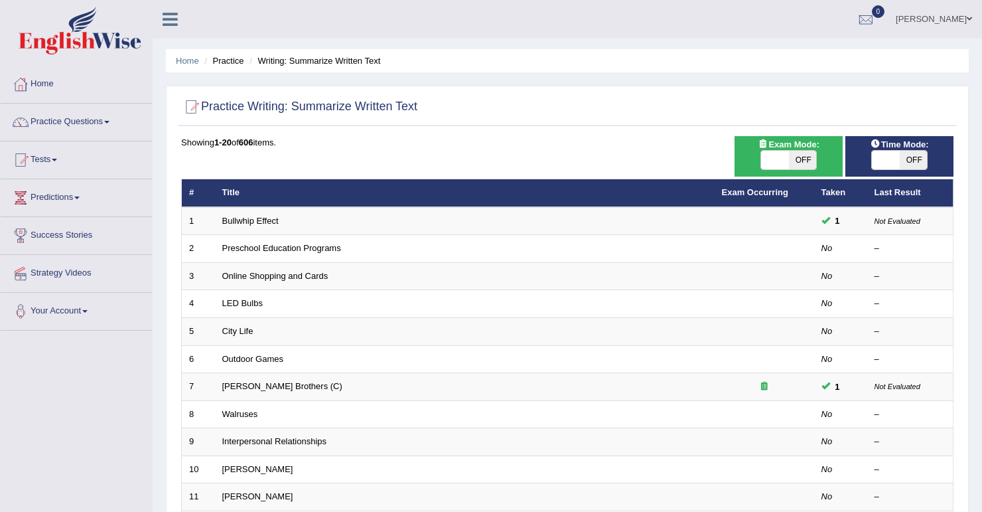
click at [52, 86] on link "Home" at bounding box center [76, 82] width 151 height 33
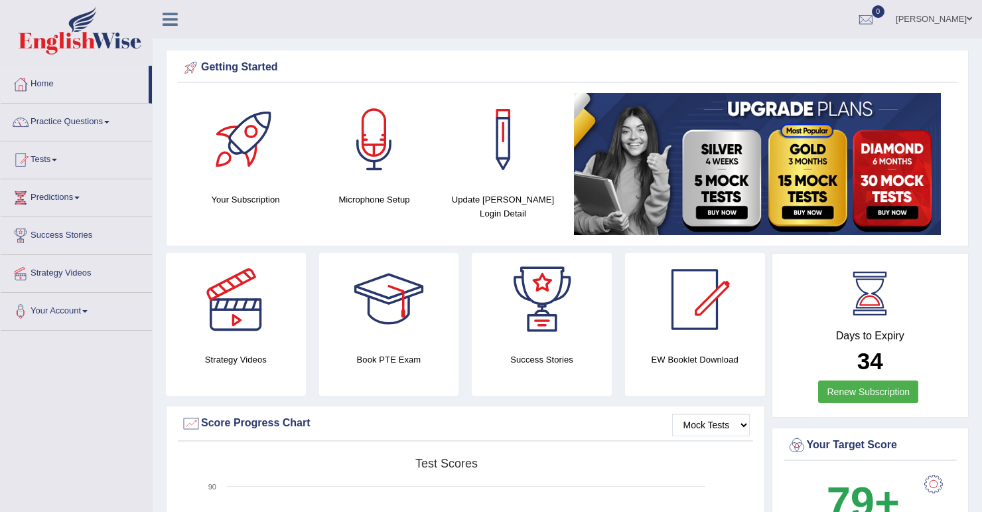
click at [110, 123] on link "Practice Questions" at bounding box center [76, 120] width 151 height 33
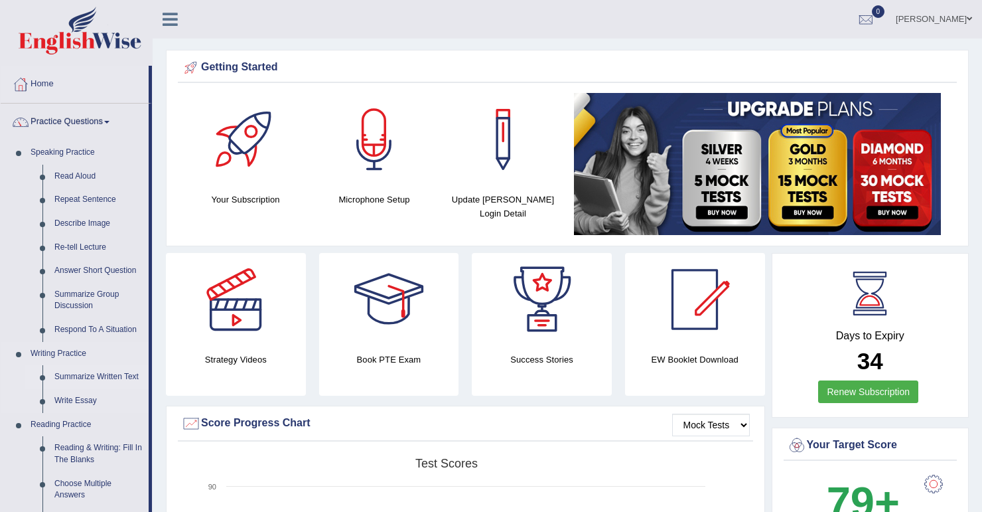
click at [113, 376] on link "Summarize Written Text" at bounding box center [98, 377] width 100 height 24
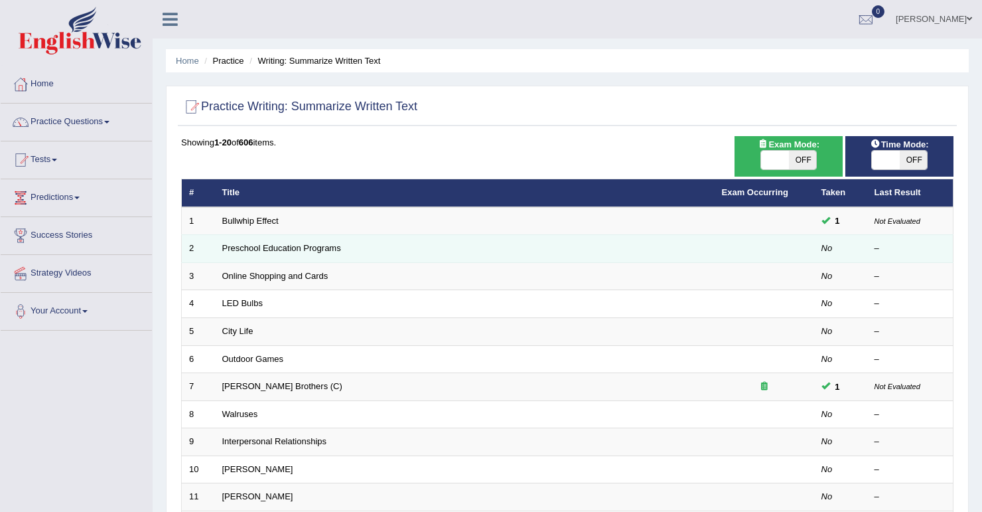
click at [350, 247] on td "Preschool Education Programs" at bounding box center [465, 249] width 500 height 28
click at [326, 244] on link "Preschool Education Programs" at bounding box center [281, 248] width 119 height 10
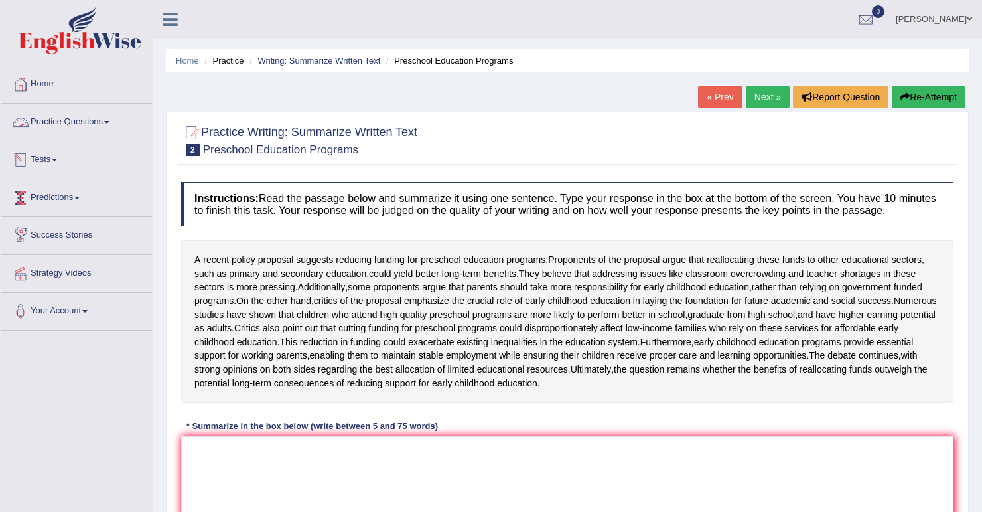
click at [115, 121] on link "Practice Questions" at bounding box center [76, 120] width 151 height 33
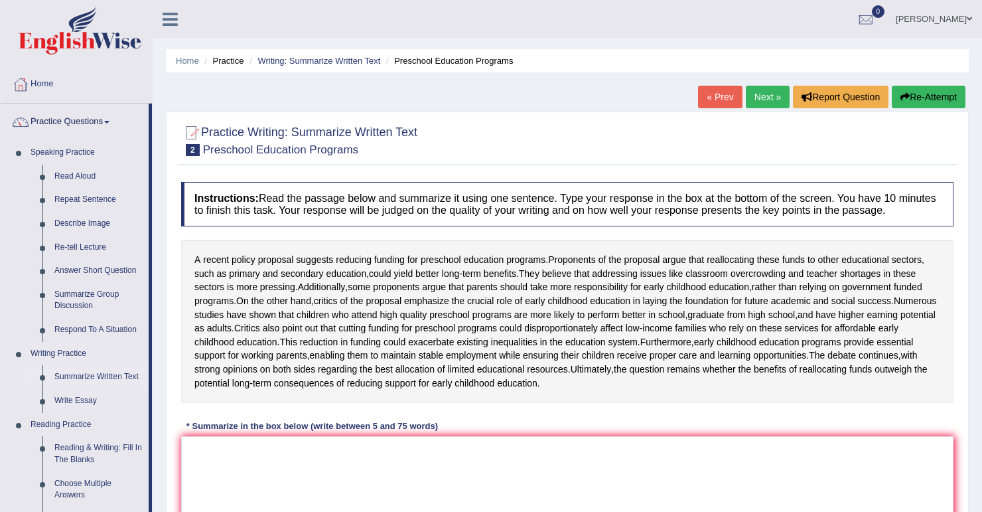
click at [128, 374] on link "Summarize Written Text" at bounding box center [98, 377] width 100 height 24
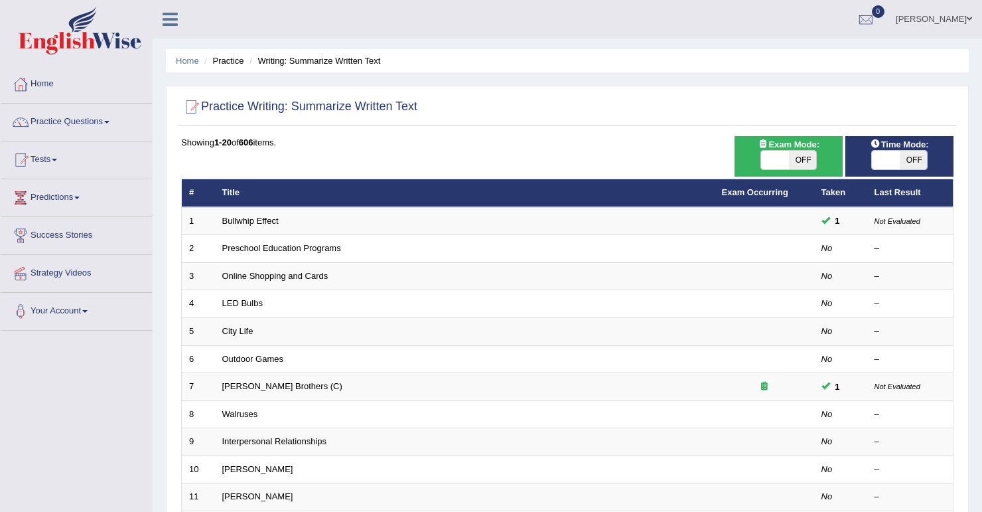
click at [804, 165] on span "OFF" at bounding box center [803, 160] width 28 height 19
checkbox input "true"
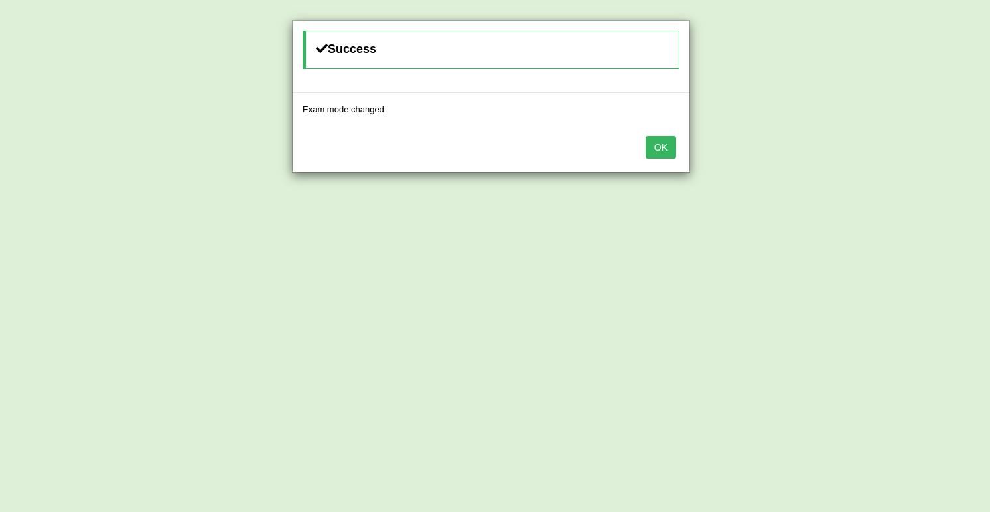
click at [666, 150] on button "OK" at bounding box center [661, 147] width 31 height 23
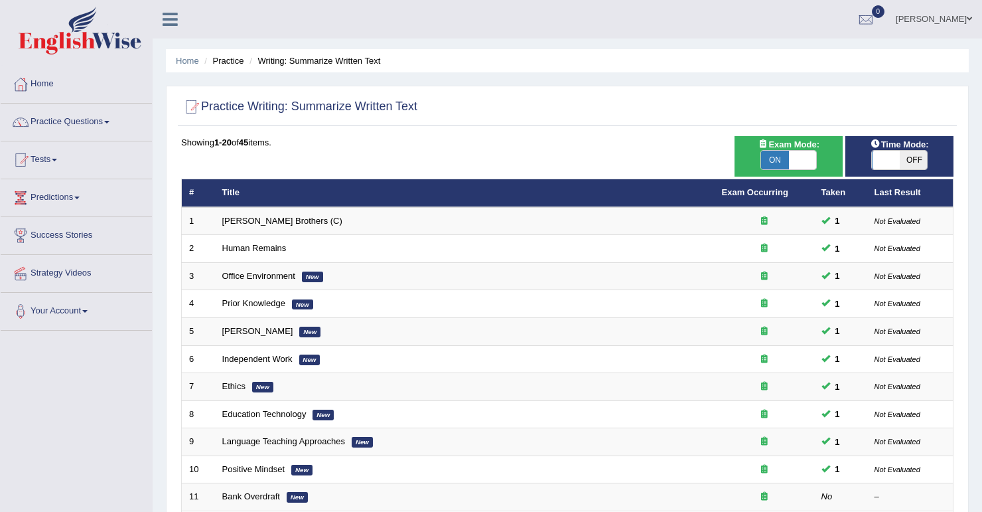
click at [911, 162] on span "OFF" at bounding box center [914, 160] width 28 height 19
checkbox input "true"
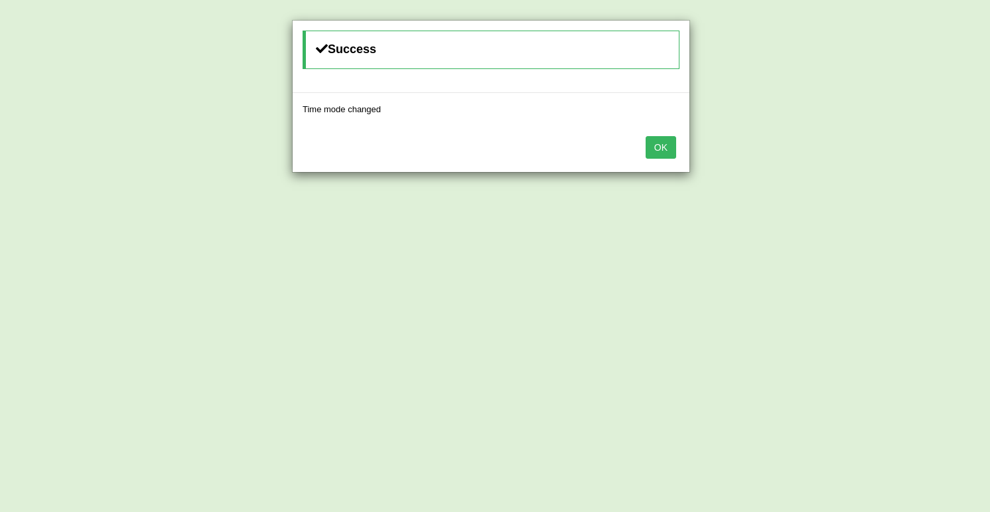
click at [655, 141] on button "OK" at bounding box center [661, 147] width 31 height 23
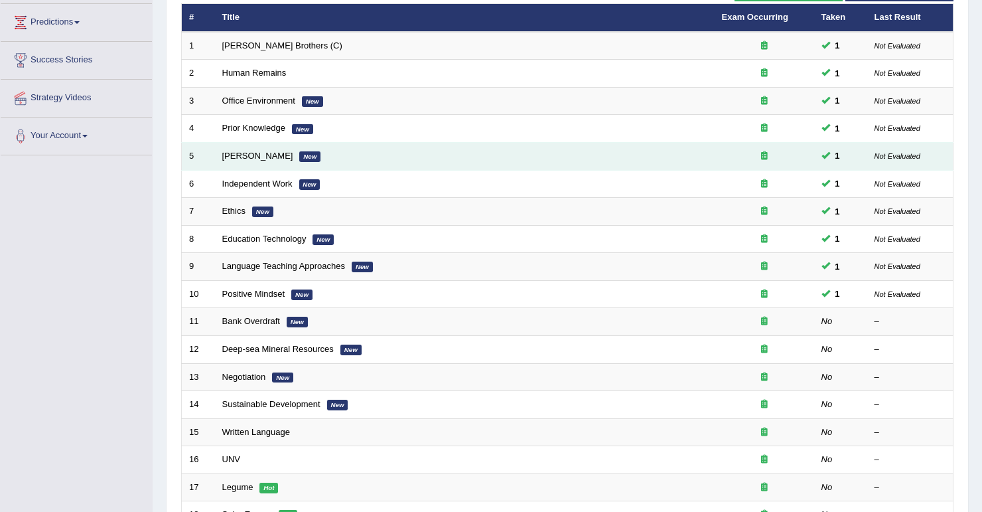
scroll to position [212, 0]
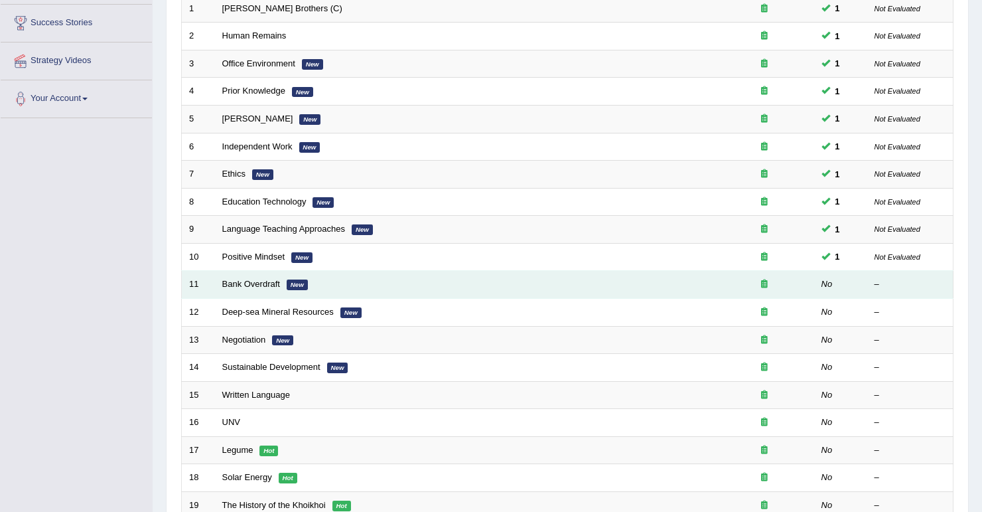
click at [305, 282] on em "New" at bounding box center [297, 284] width 21 height 11
click at [265, 281] on link "Bank Overdraft" at bounding box center [251, 284] width 58 height 10
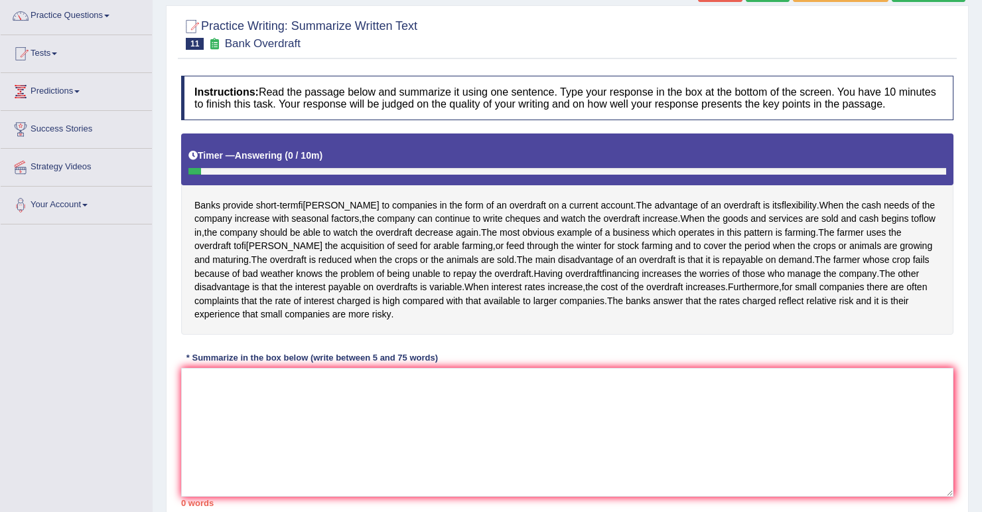
scroll to position [159, 0]
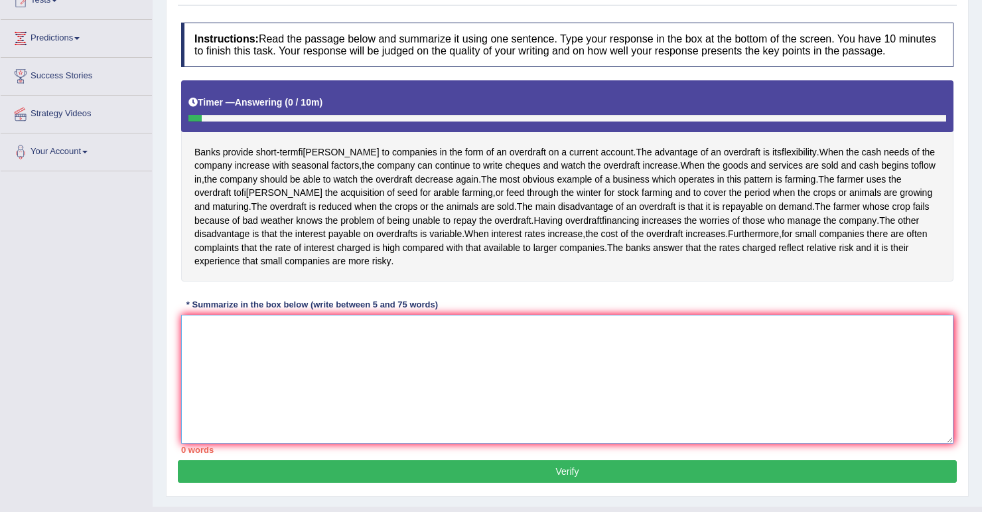
click at [387, 427] on textarea at bounding box center [567, 379] width 773 height 129
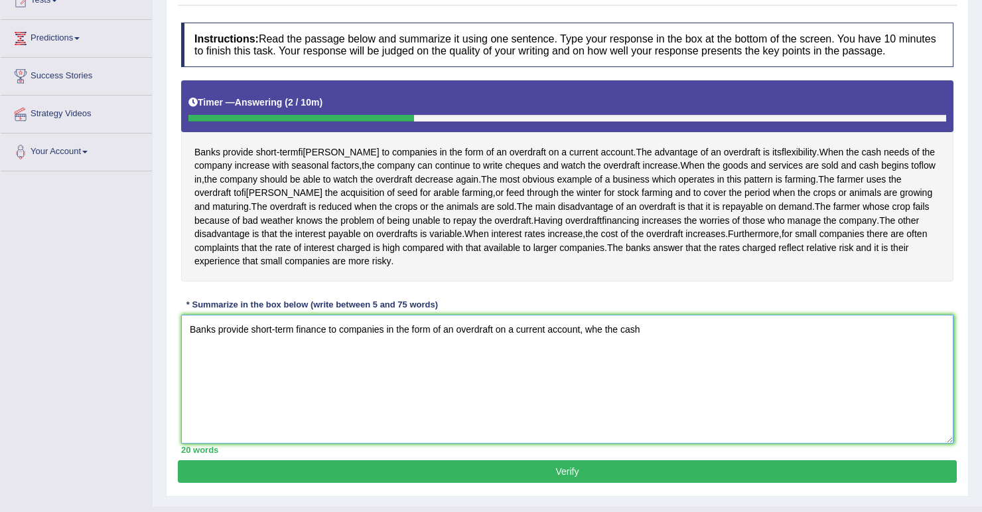
click at [603, 339] on textarea "Banks provide short-term finance to companies in the form of an overdraft on a …" at bounding box center [567, 379] width 773 height 129
click at [645, 342] on textarea "Banks provide short-term finance to companies in the form of an overdraft on a …" at bounding box center [567, 379] width 773 height 129
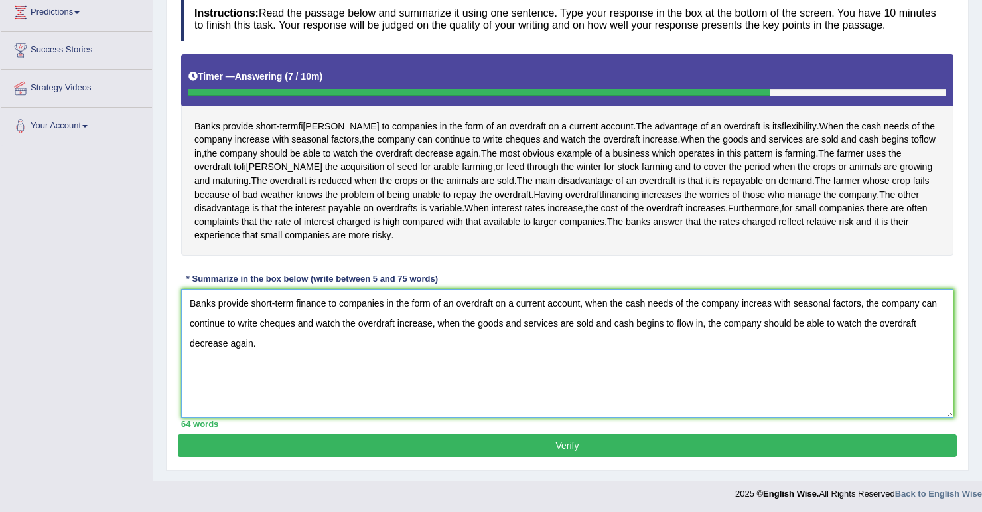
scroll to position [199, 0]
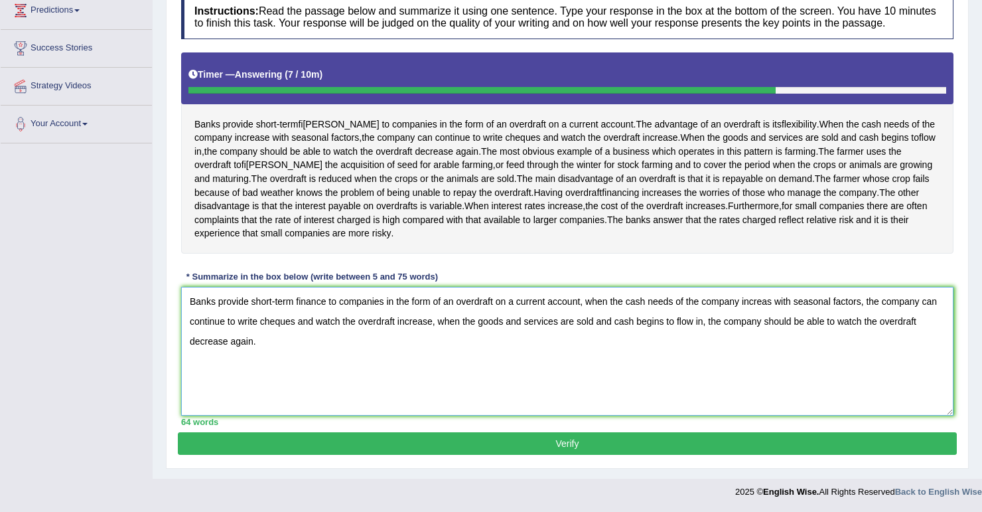
type textarea "Banks provide short-term finance to companies in the form of an overdraft on a …"
click at [577, 443] on button "Verify" at bounding box center [567, 443] width 779 height 23
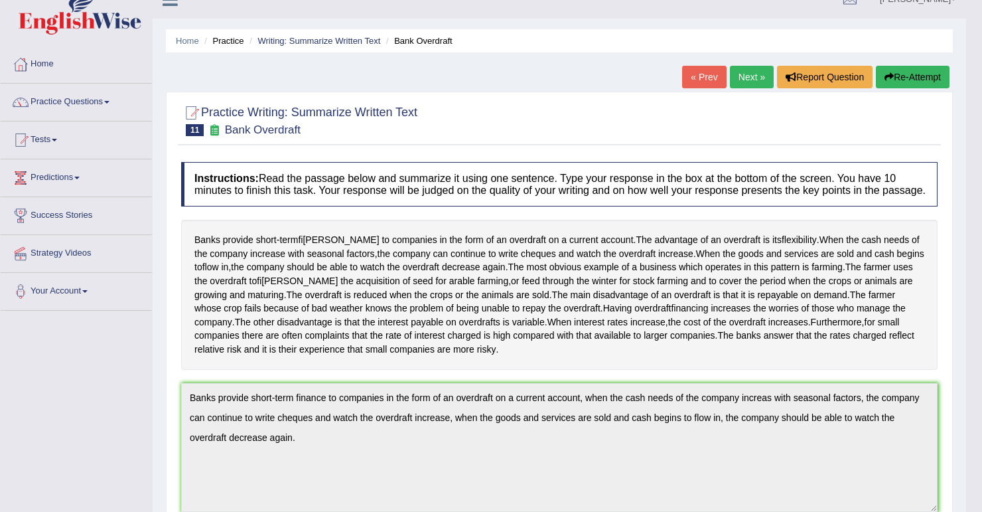
scroll to position [19, 0]
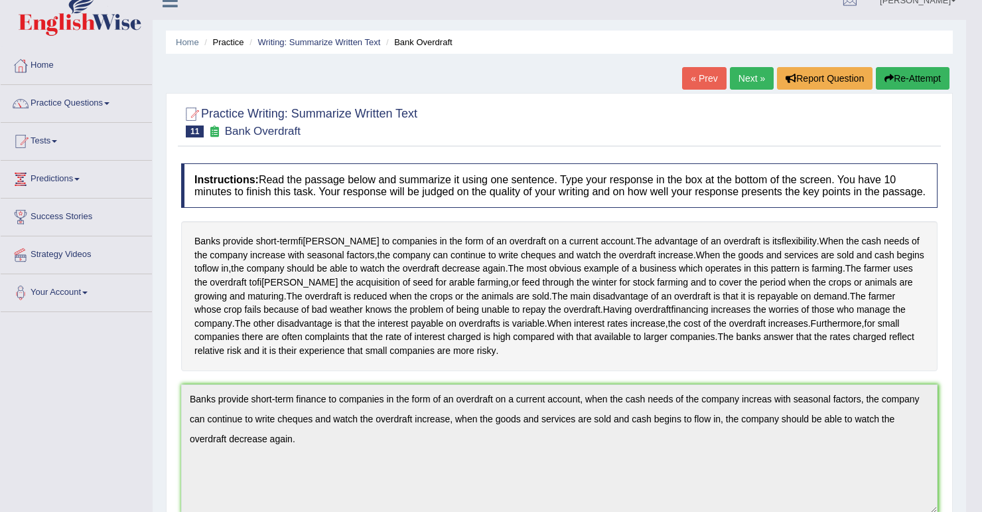
click at [749, 80] on link "Next »" at bounding box center [752, 78] width 44 height 23
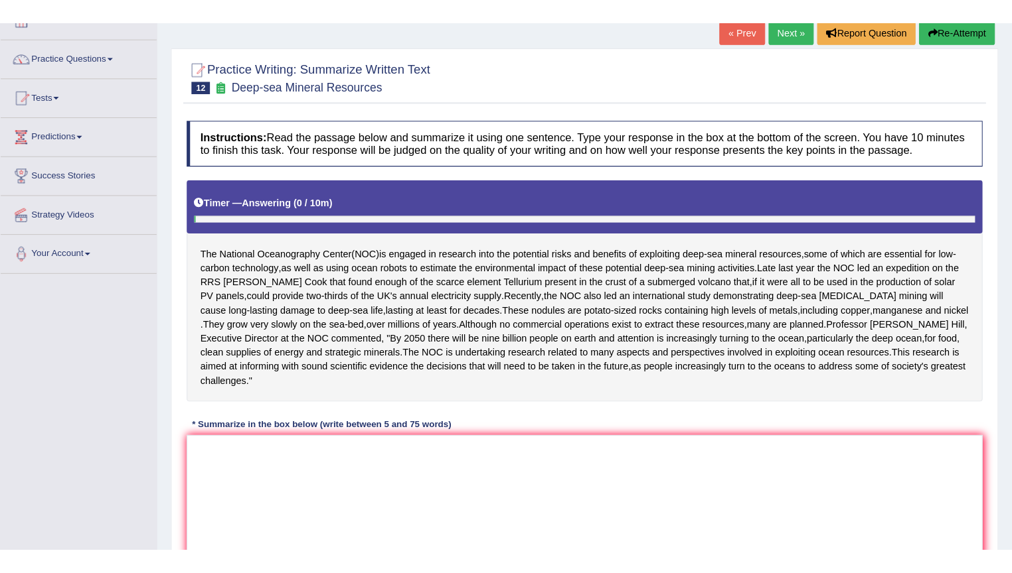
scroll to position [106, 0]
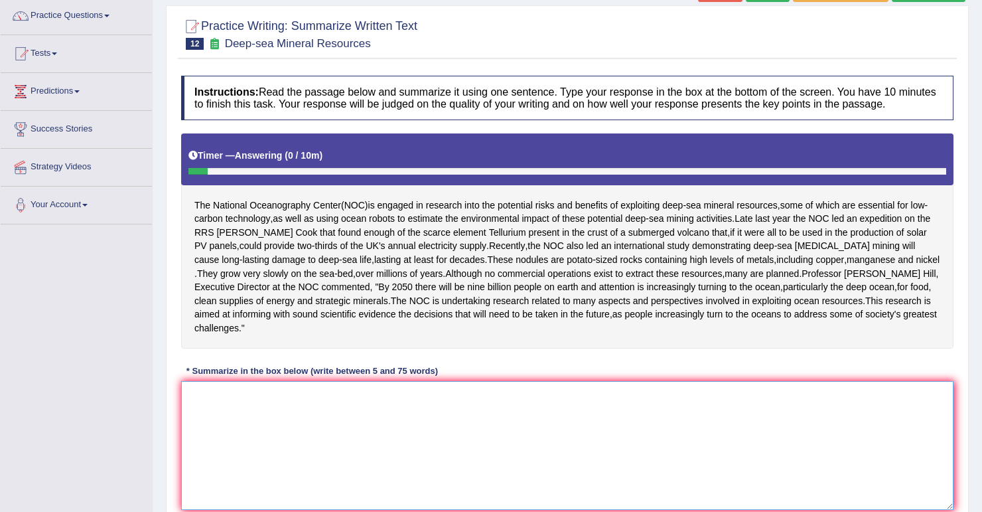
click at [199, 438] on textarea at bounding box center [567, 445] width 773 height 129
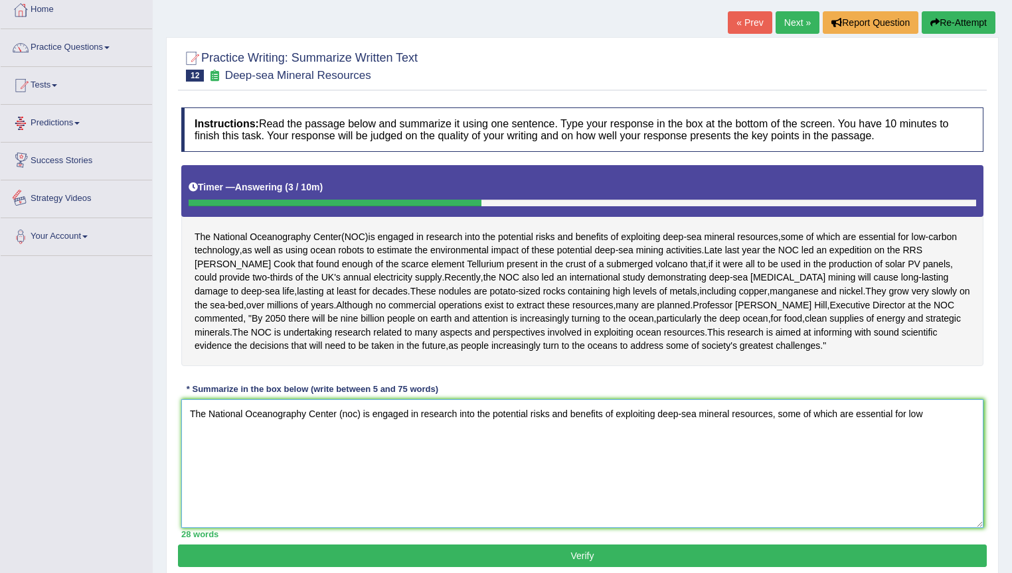
scroll to position [0, 0]
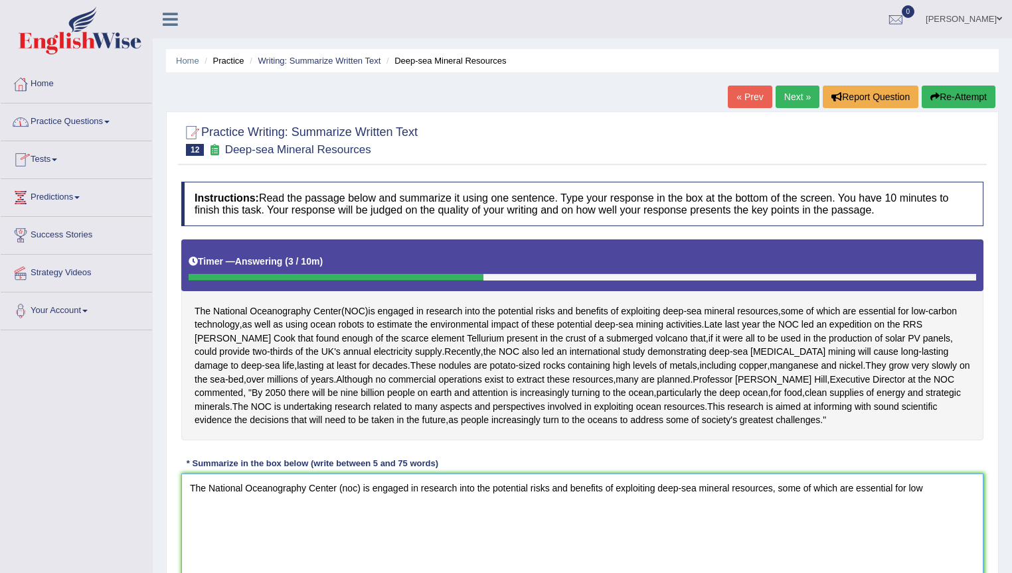
type textarea "The National Oceanography Center (noc) is engaged in research into the potentia…"
click at [111, 123] on link "Practice Questions" at bounding box center [76, 120] width 151 height 33
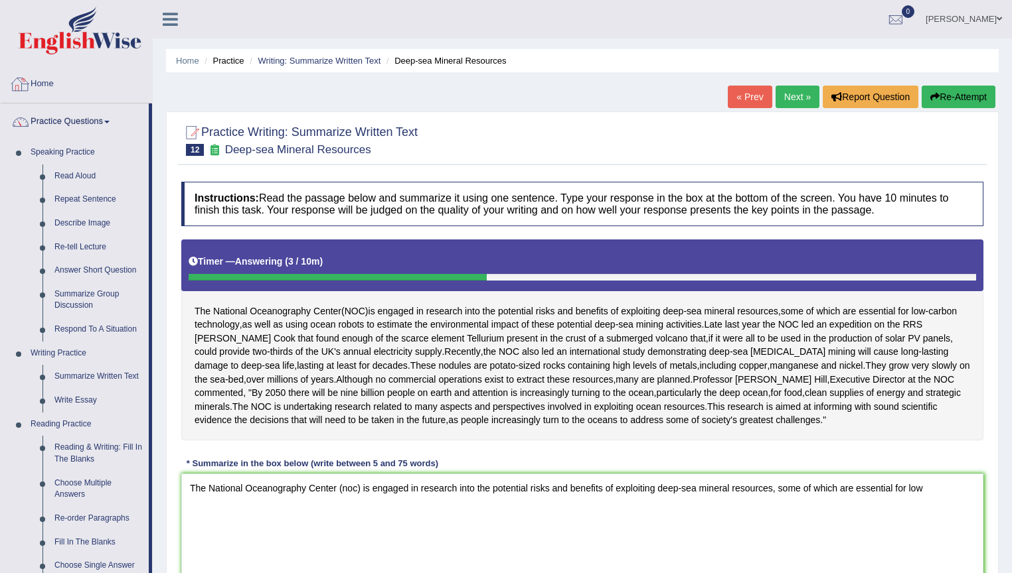
click at [48, 86] on link "Home" at bounding box center [76, 82] width 151 height 33
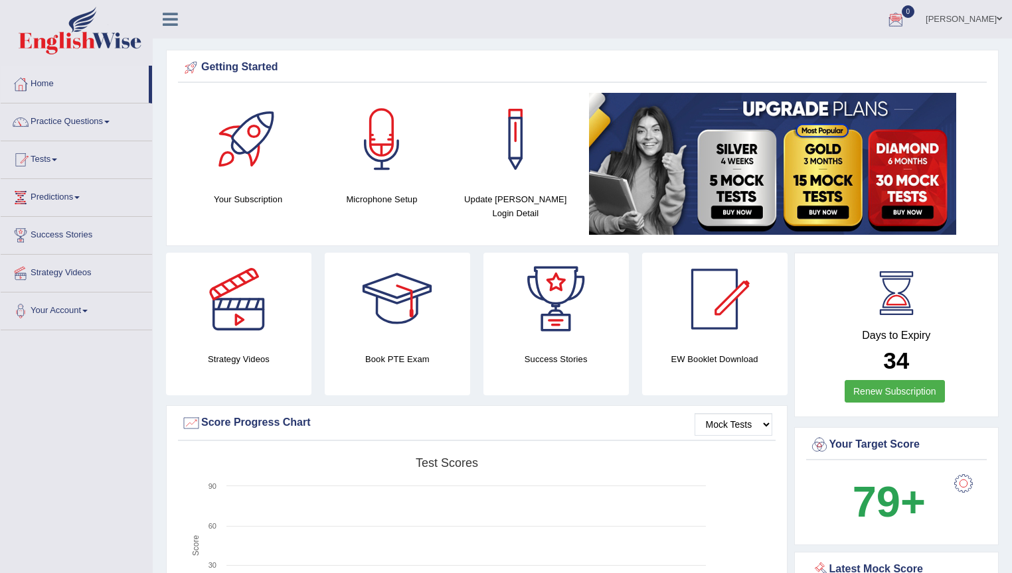
click at [1000, 20] on span at bounding box center [998, 19] width 5 height 9
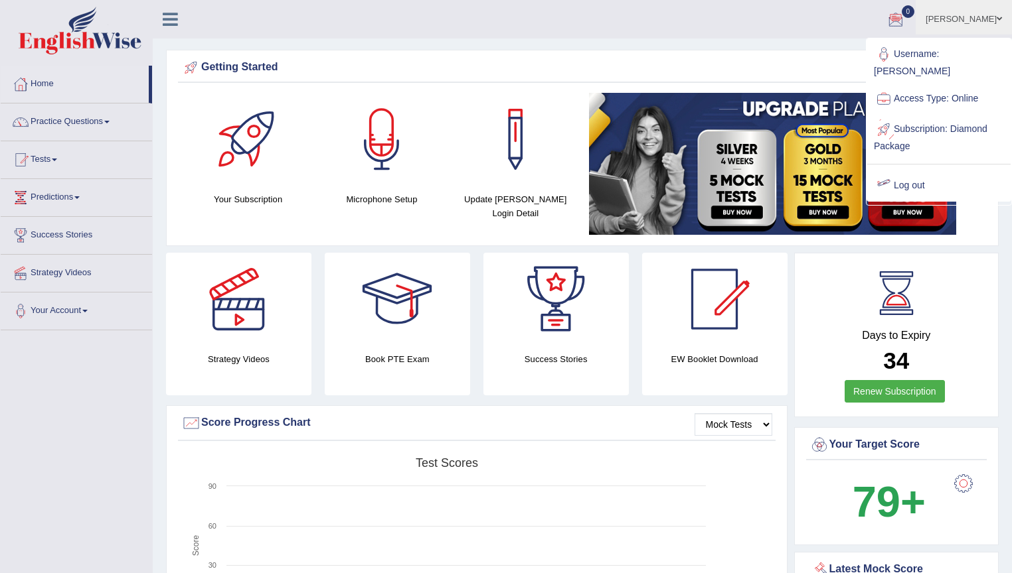
click at [912, 171] on link "Log out" at bounding box center [938, 186] width 143 height 31
